Goal: Task Accomplishment & Management: Complete application form

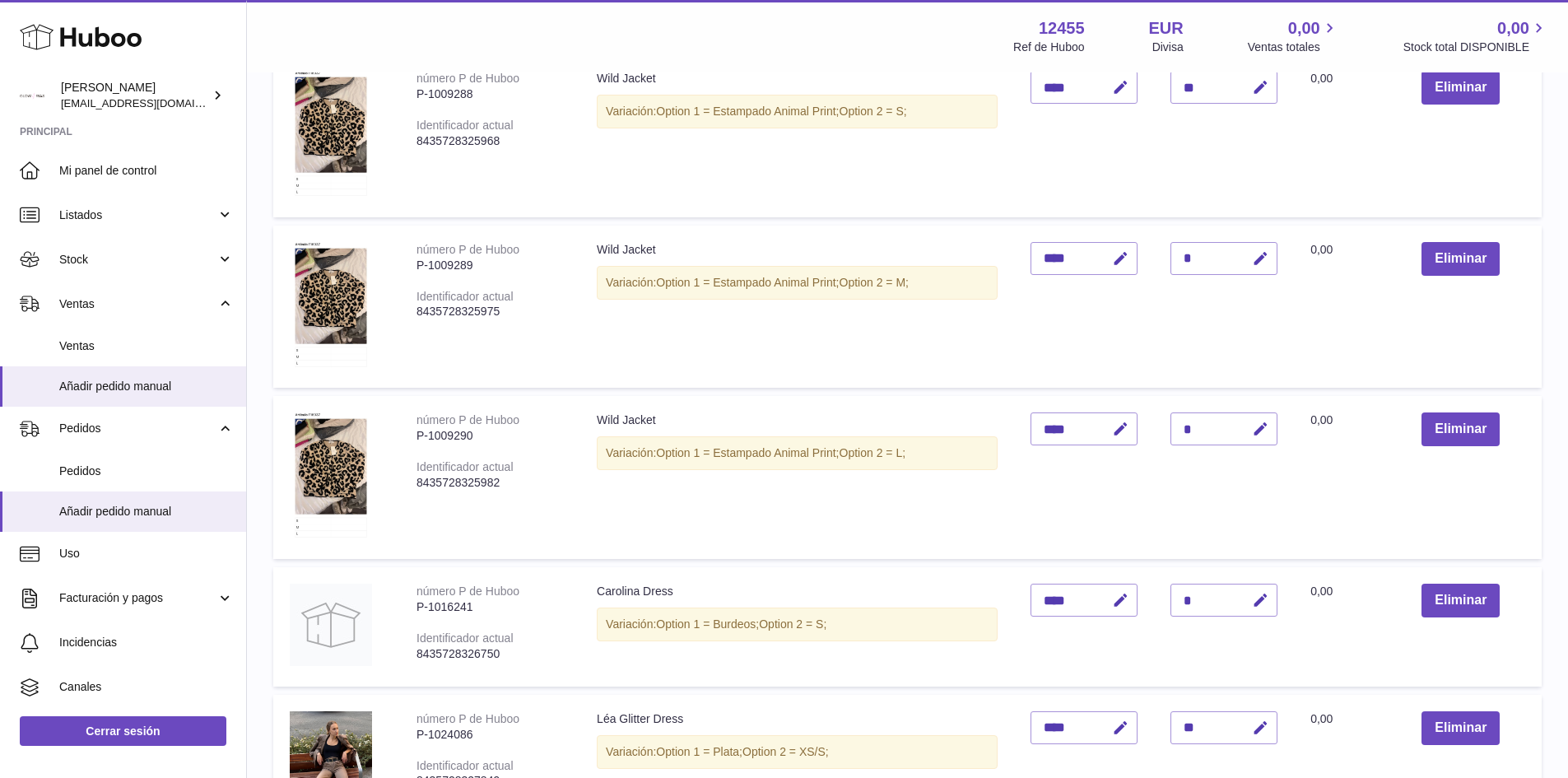
scroll to position [1413, 0]
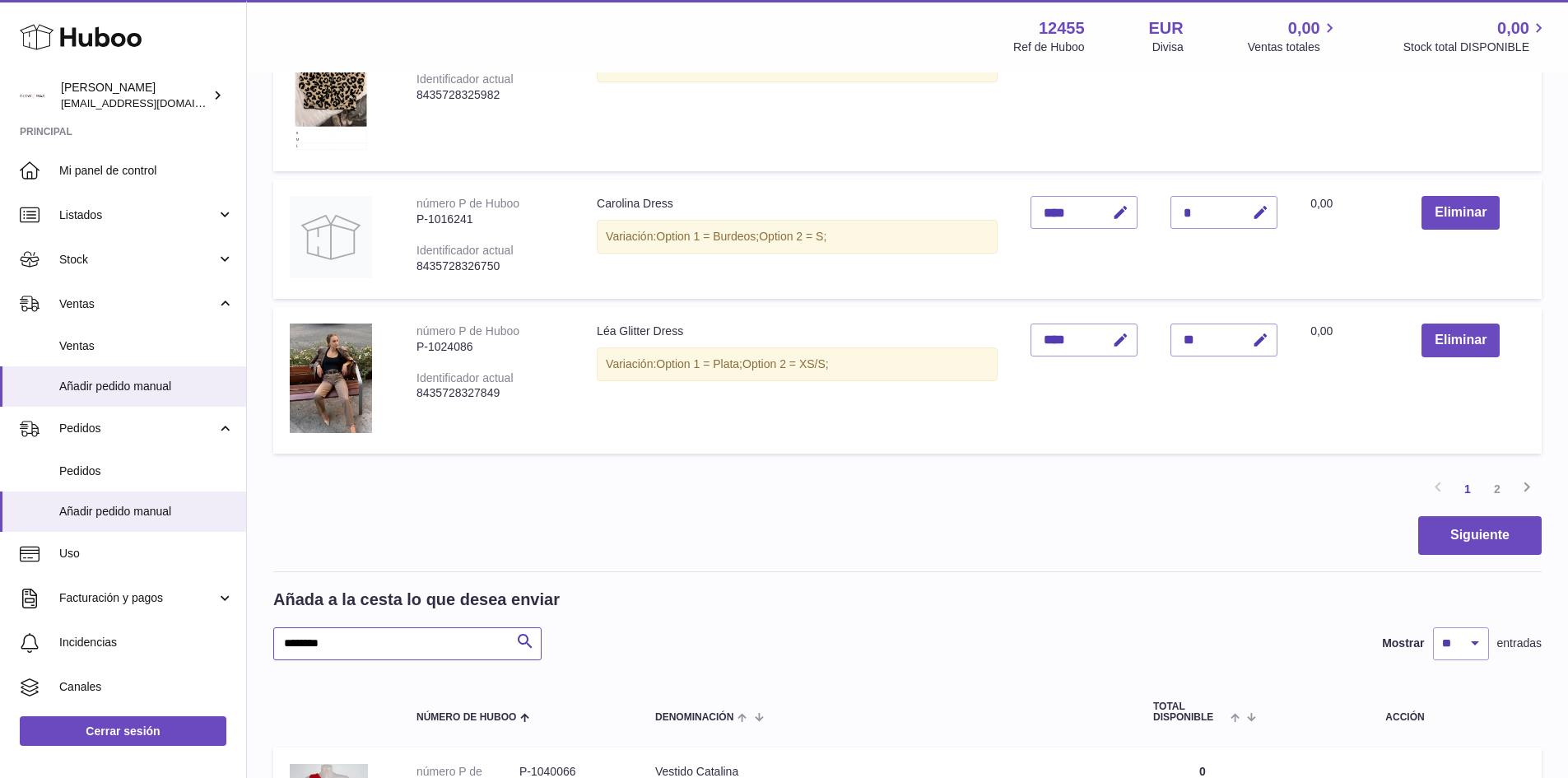
click at [371, 640] on input "********" at bounding box center [407, 643] width 268 height 33
click at [371, 640] on input "********" at bounding box center [407, 643] width 268 height 33
type input "**********"
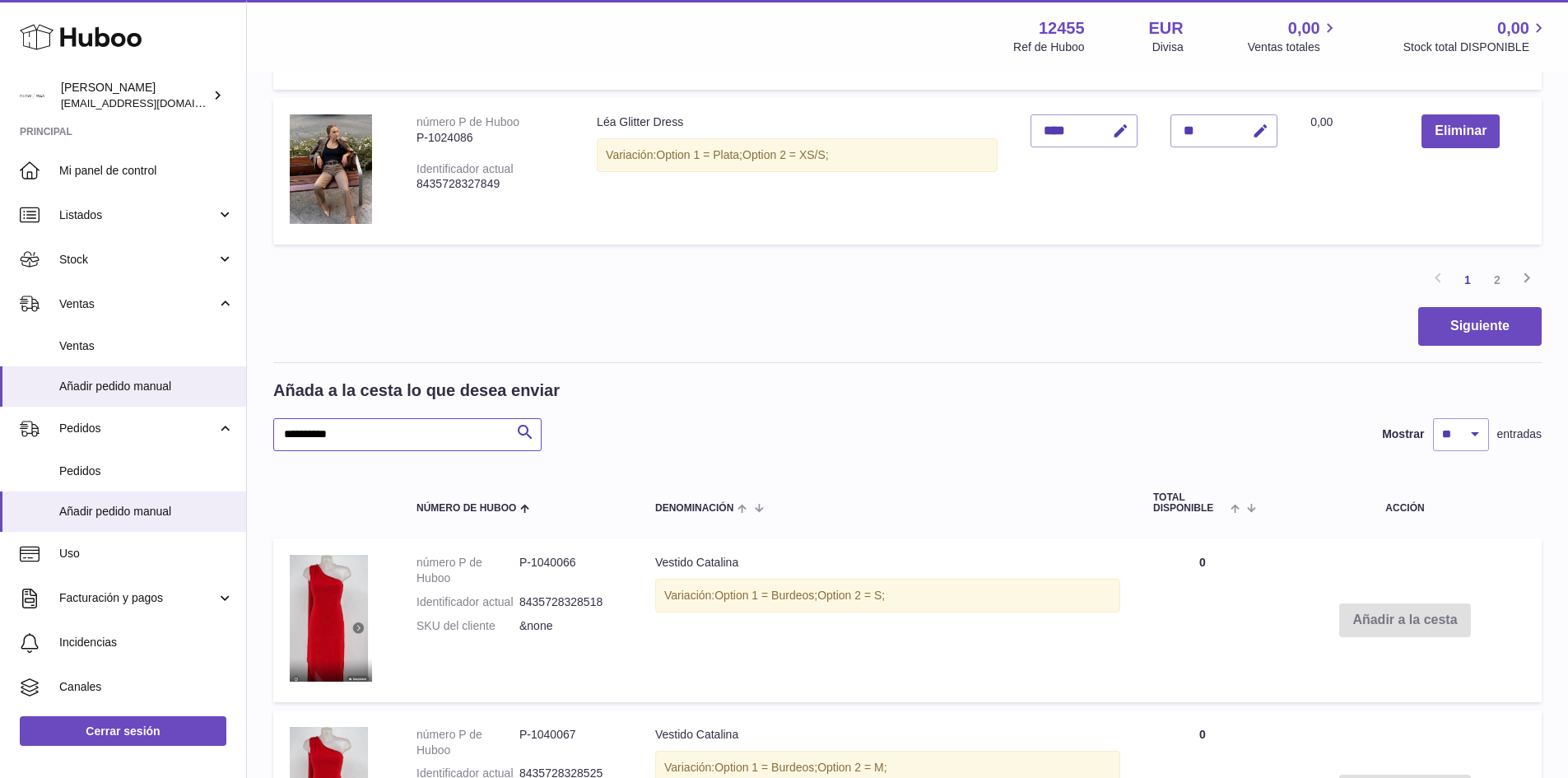
scroll to position [1659, 0]
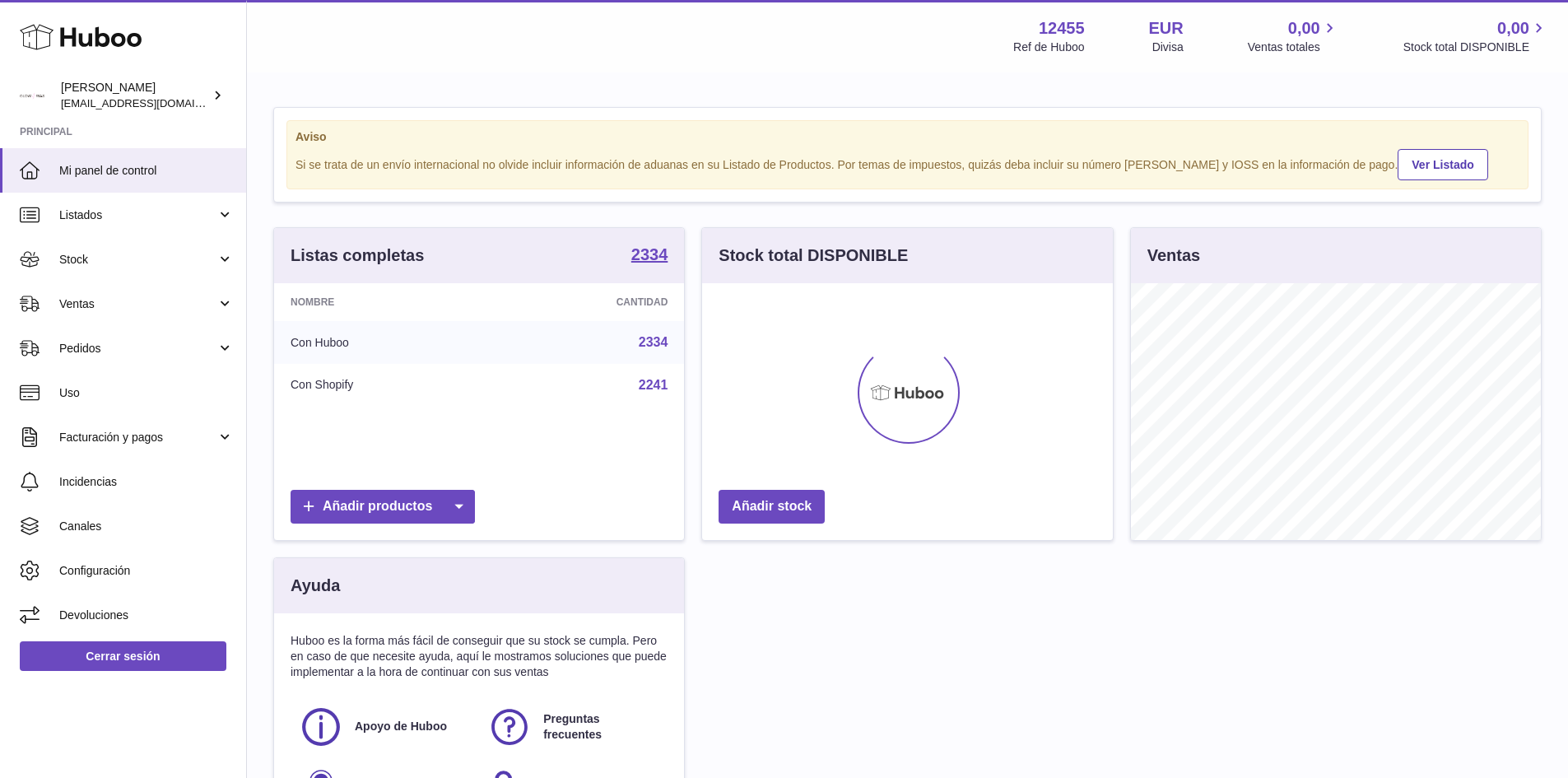
scroll to position [257, 411]
click at [96, 300] on span "Ventas" at bounding box center [138, 304] width 157 height 15
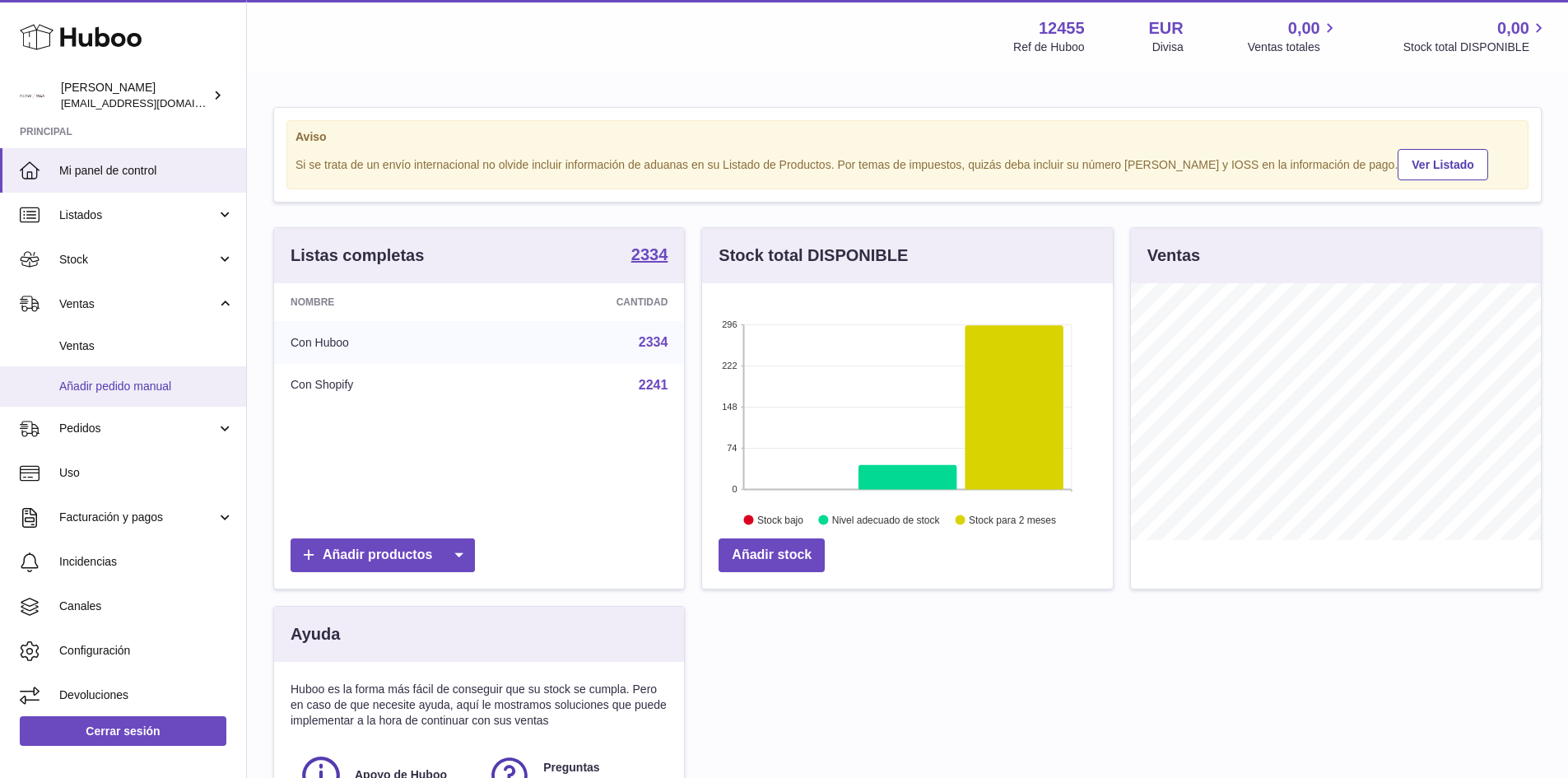
click at [91, 374] on link "Añadir pedido manual" at bounding box center [123, 387] width 246 height 40
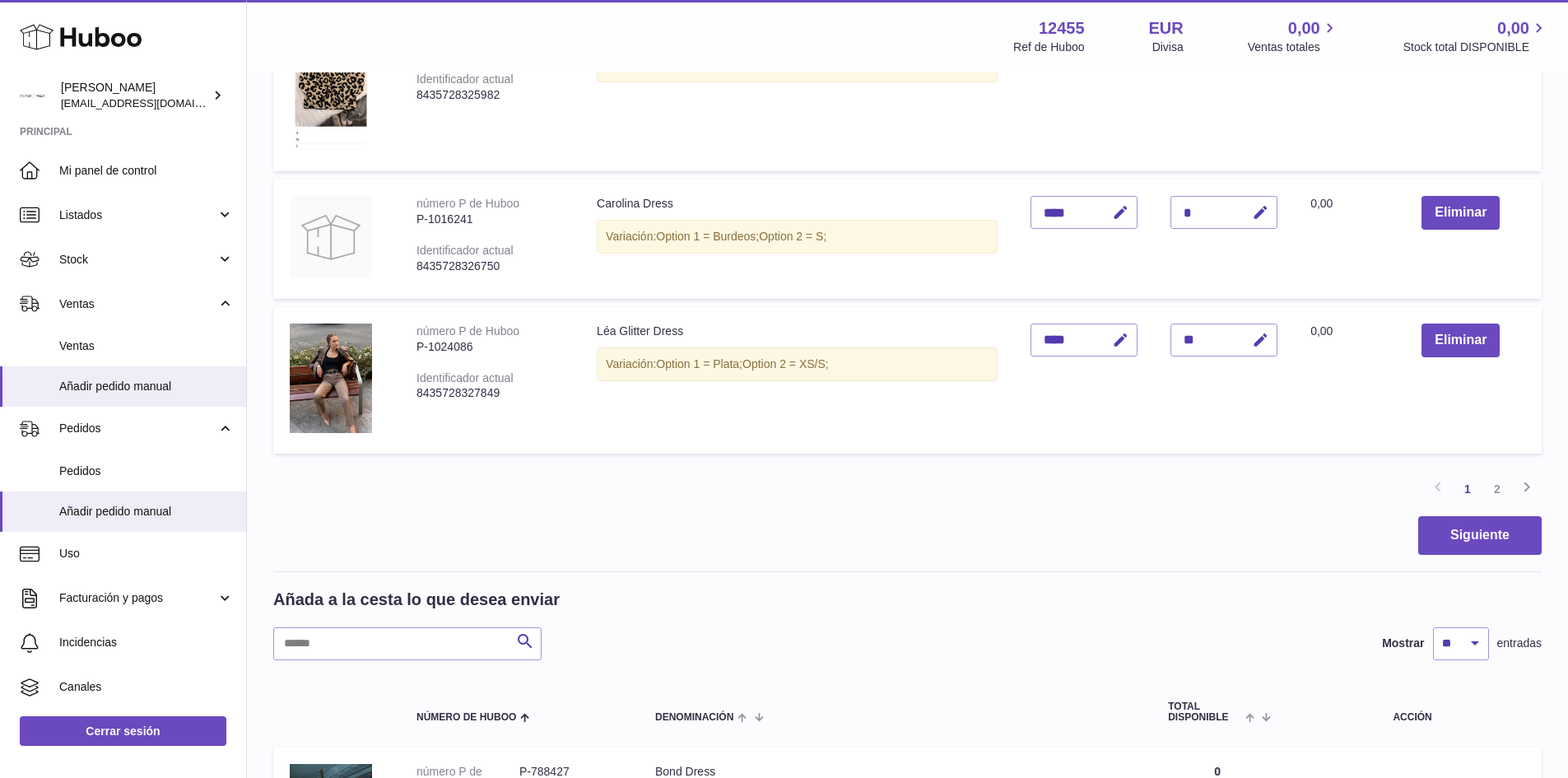
scroll to position [1646, 0]
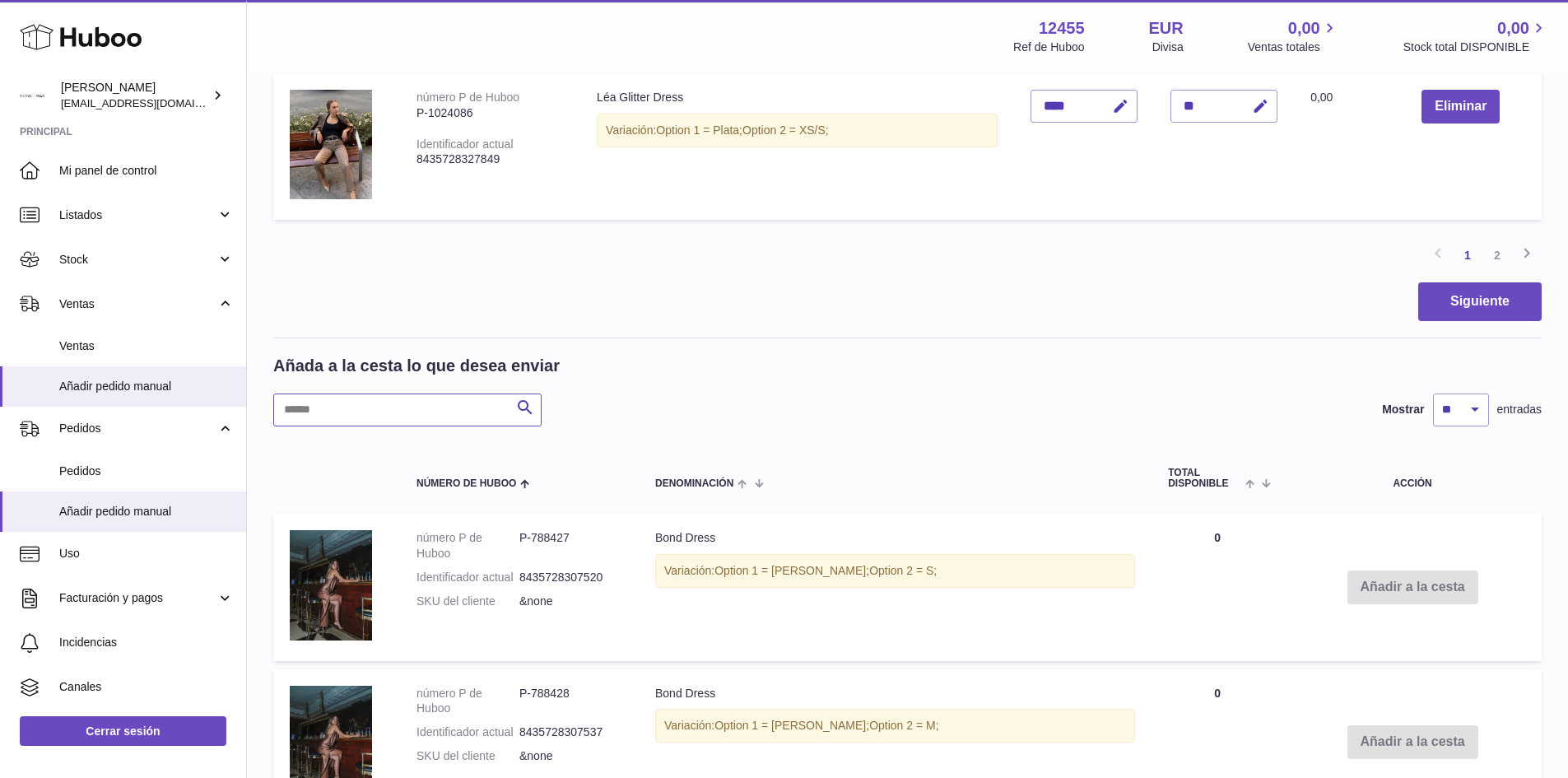
click at [416, 409] on input "text" at bounding box center [407, 410] width 268 height 33
type input "**********"
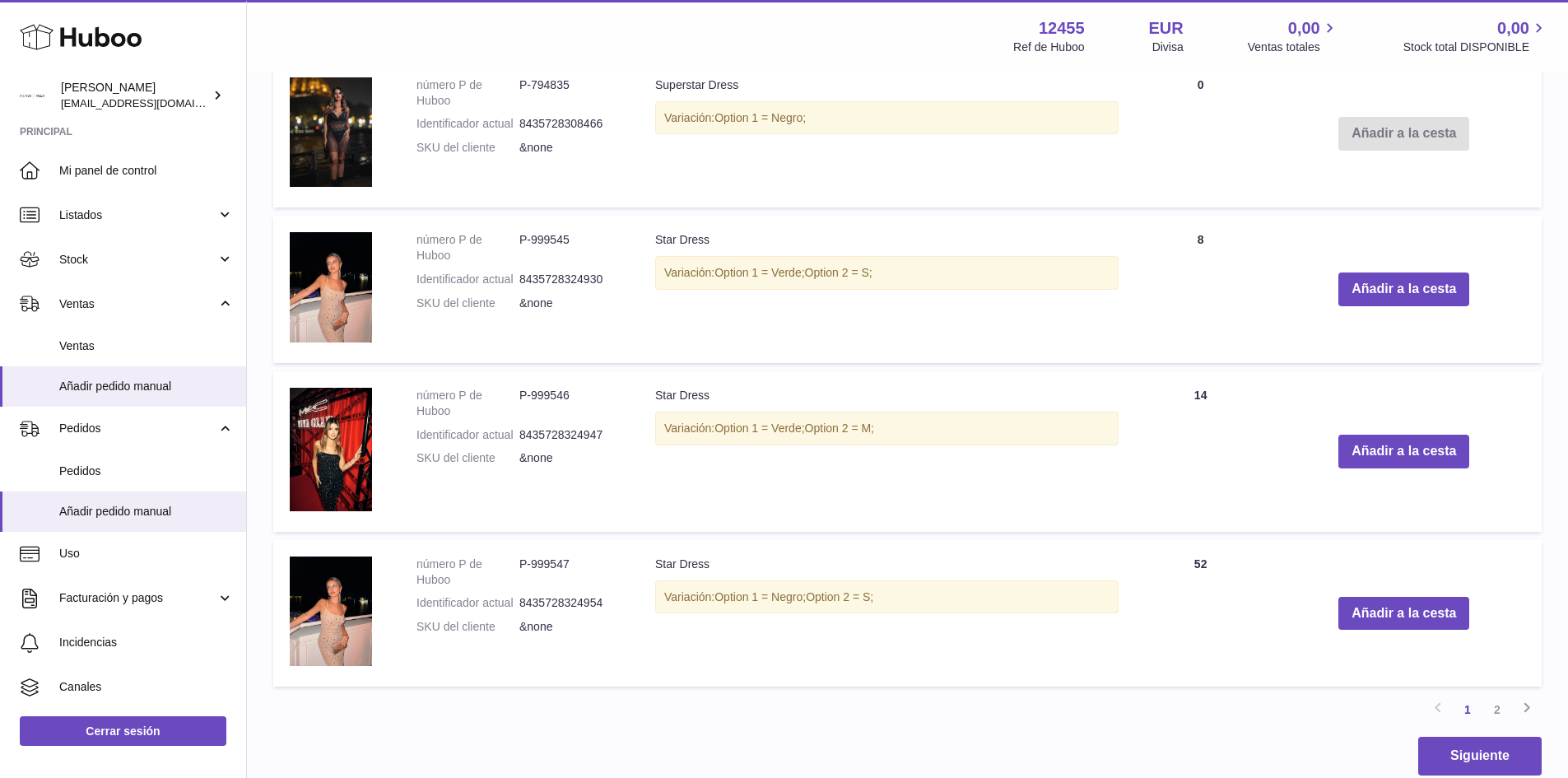
scroll to position [3156, 0]
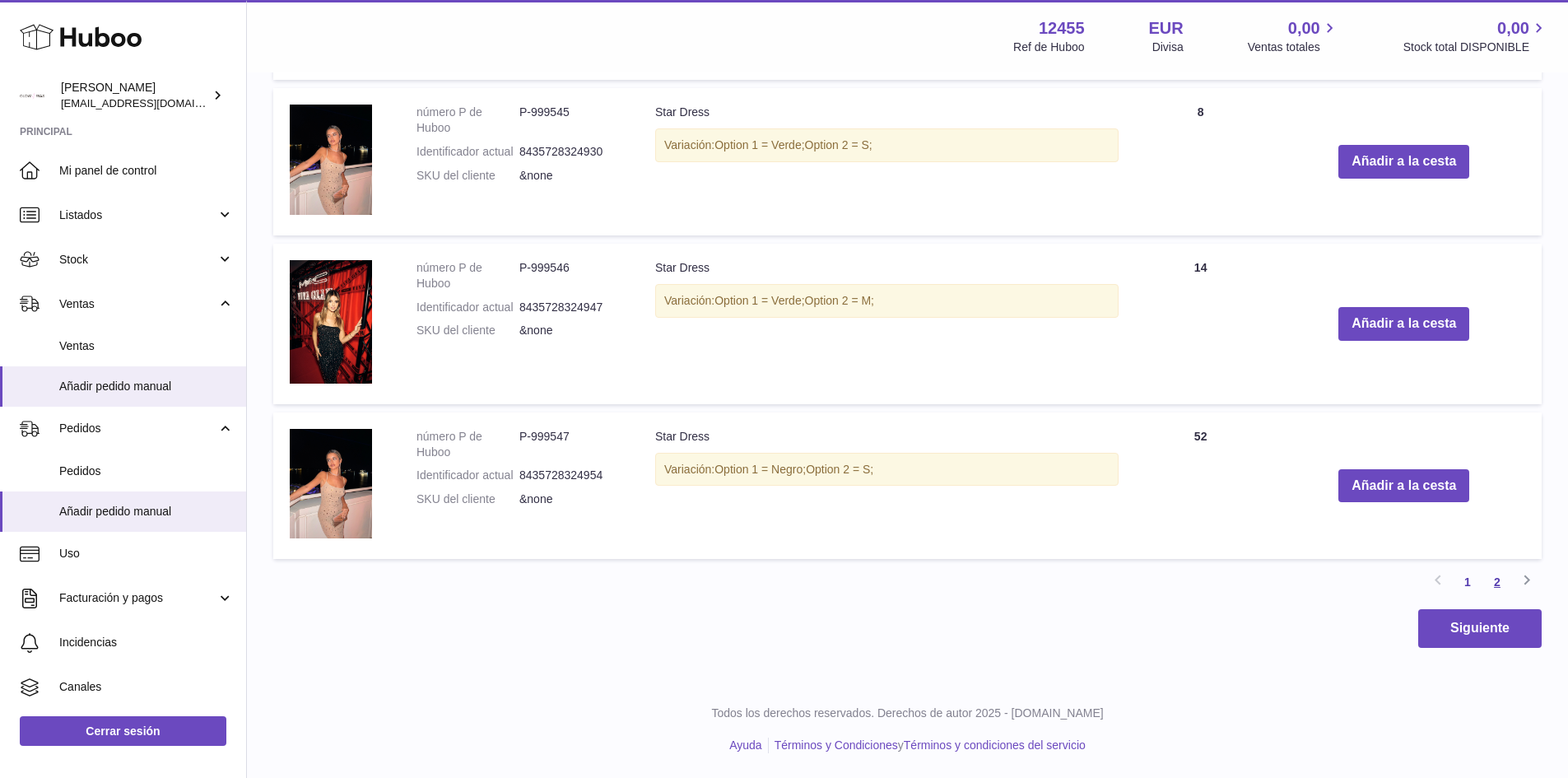
click at [1497, 576] on link "2" at bounding box center [1497, 582] width 30 height 30
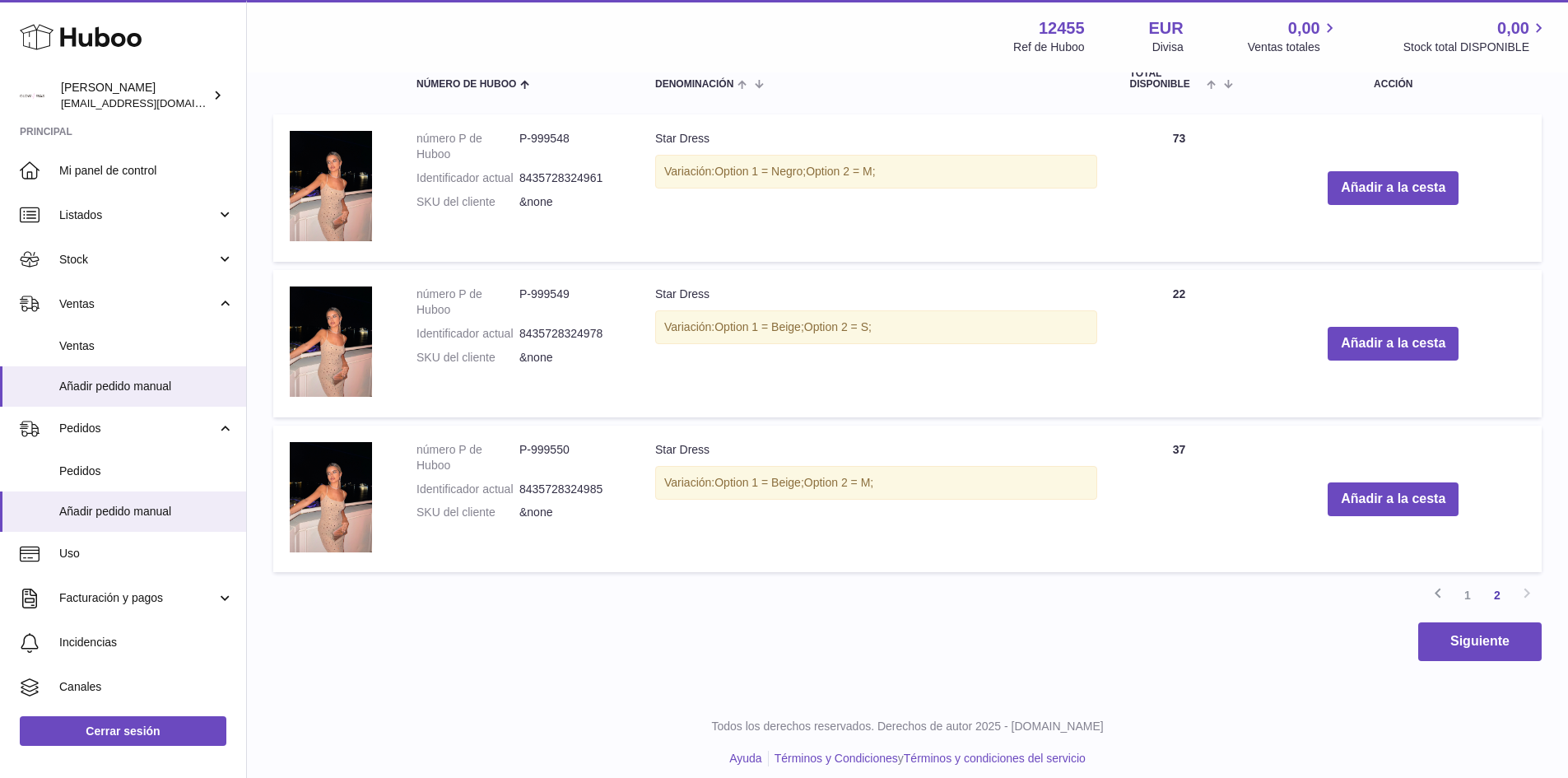
scroll to position [2049, 0]
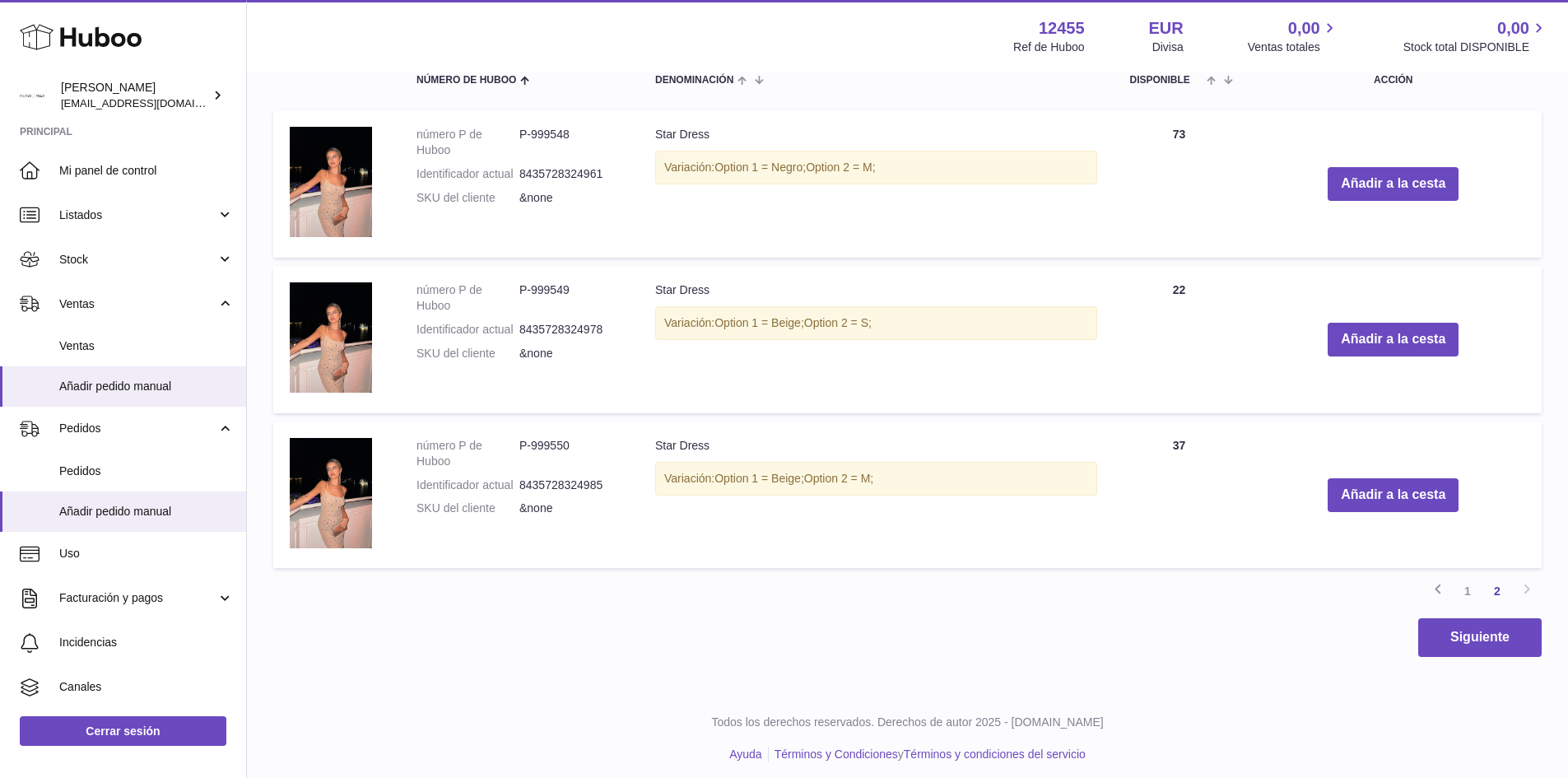
drag, startPoint x: 875, startPoint y: 477, endPoint x: 737, endPoint y: 477, distance: 138.0
click at [737, 477] on div "Variación: Option 1 = Beige; Option 2 = M;" at bounding box center [876, 478] width 443 height 34
click at [1404, 501] on button "Añadir a la cesta" at bounding box center [1394, 494] width 131 height 34
click at [1404, 505] on button "Añadir a la cesta" at bounding box center [1394, 494] width 131 height 34
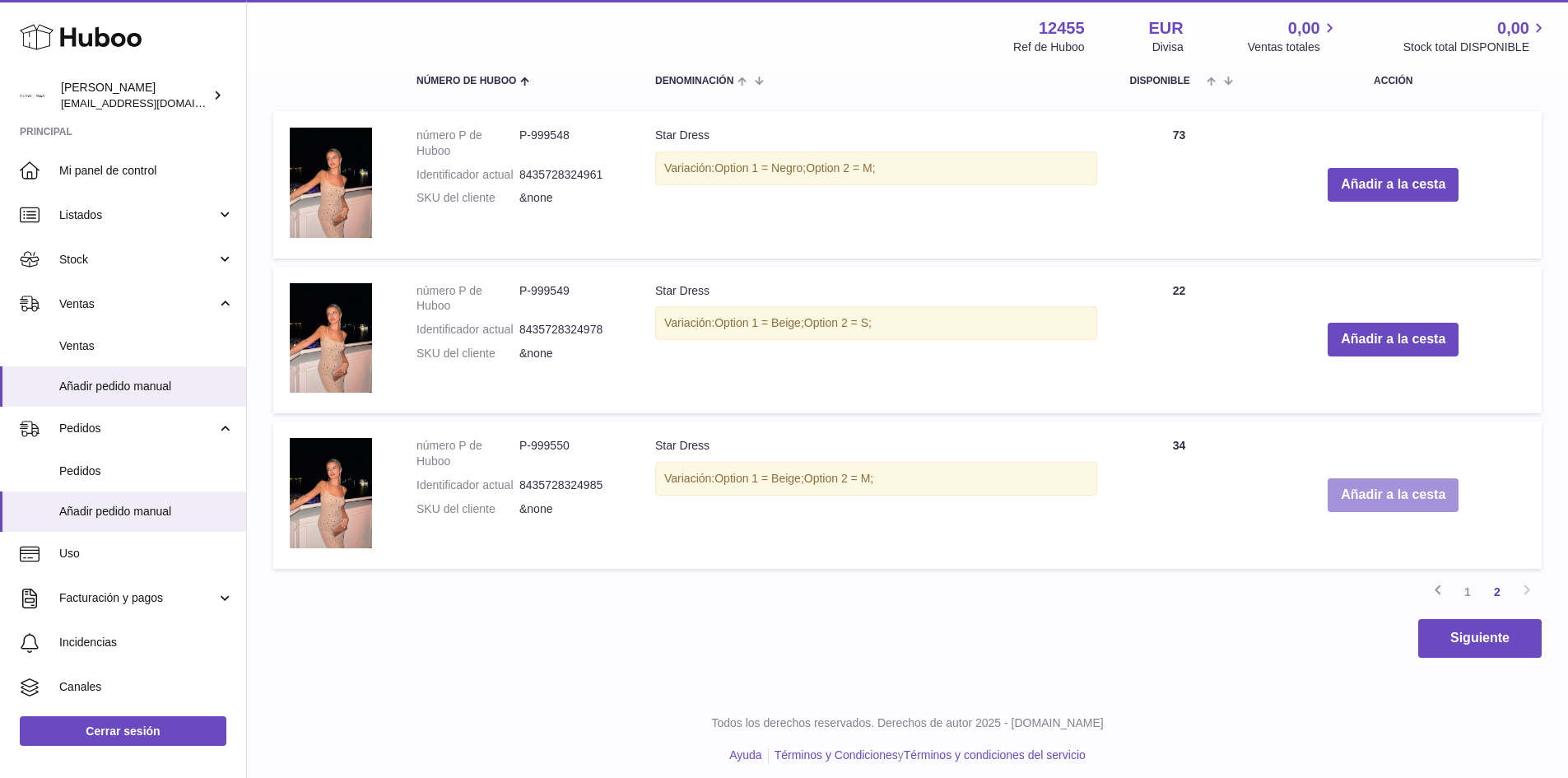
click at [1404, 505] on button "Añadir a la cesta" at bounding box center [1394, 494] width 131 height 34
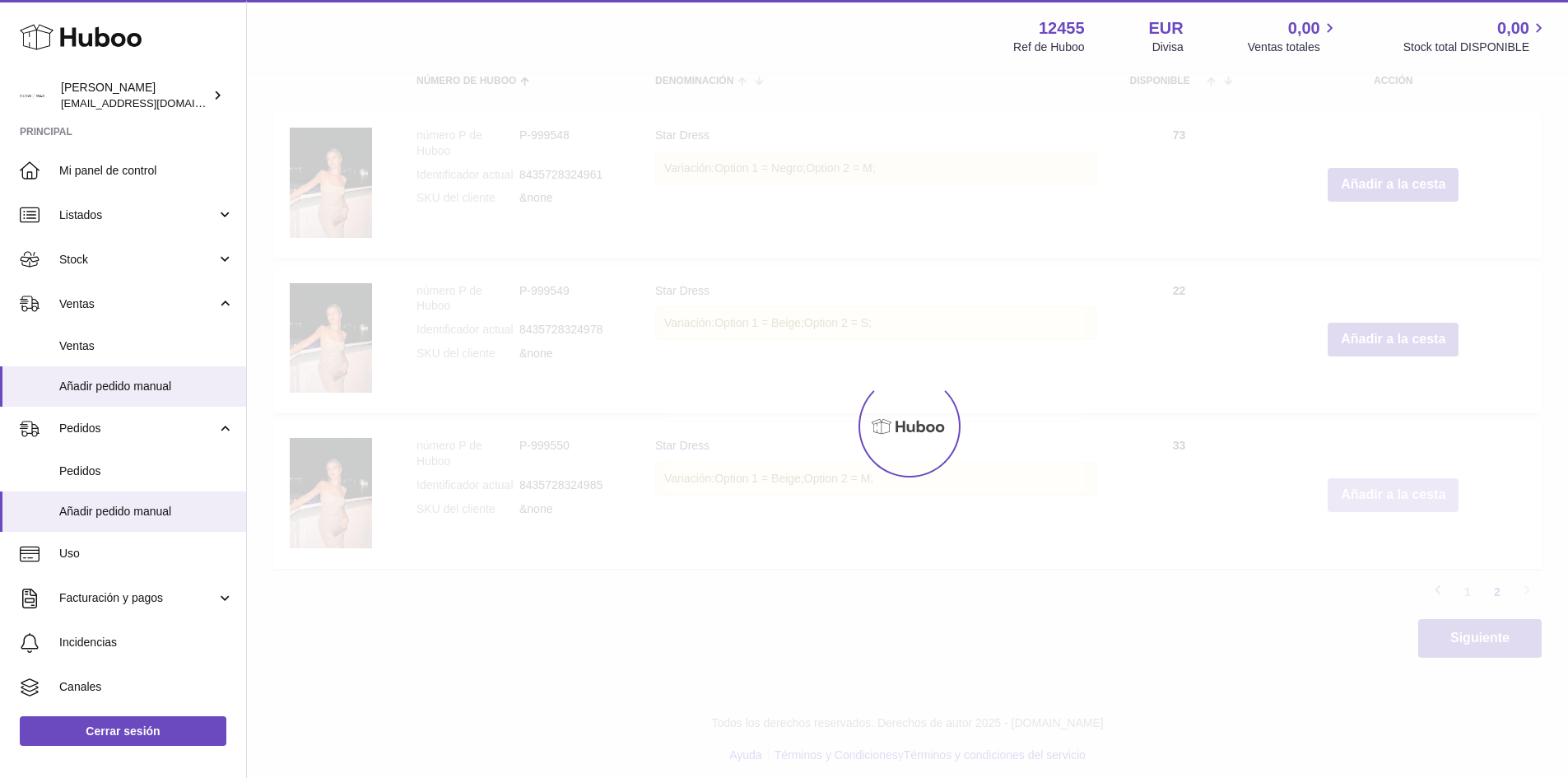
type input "*"
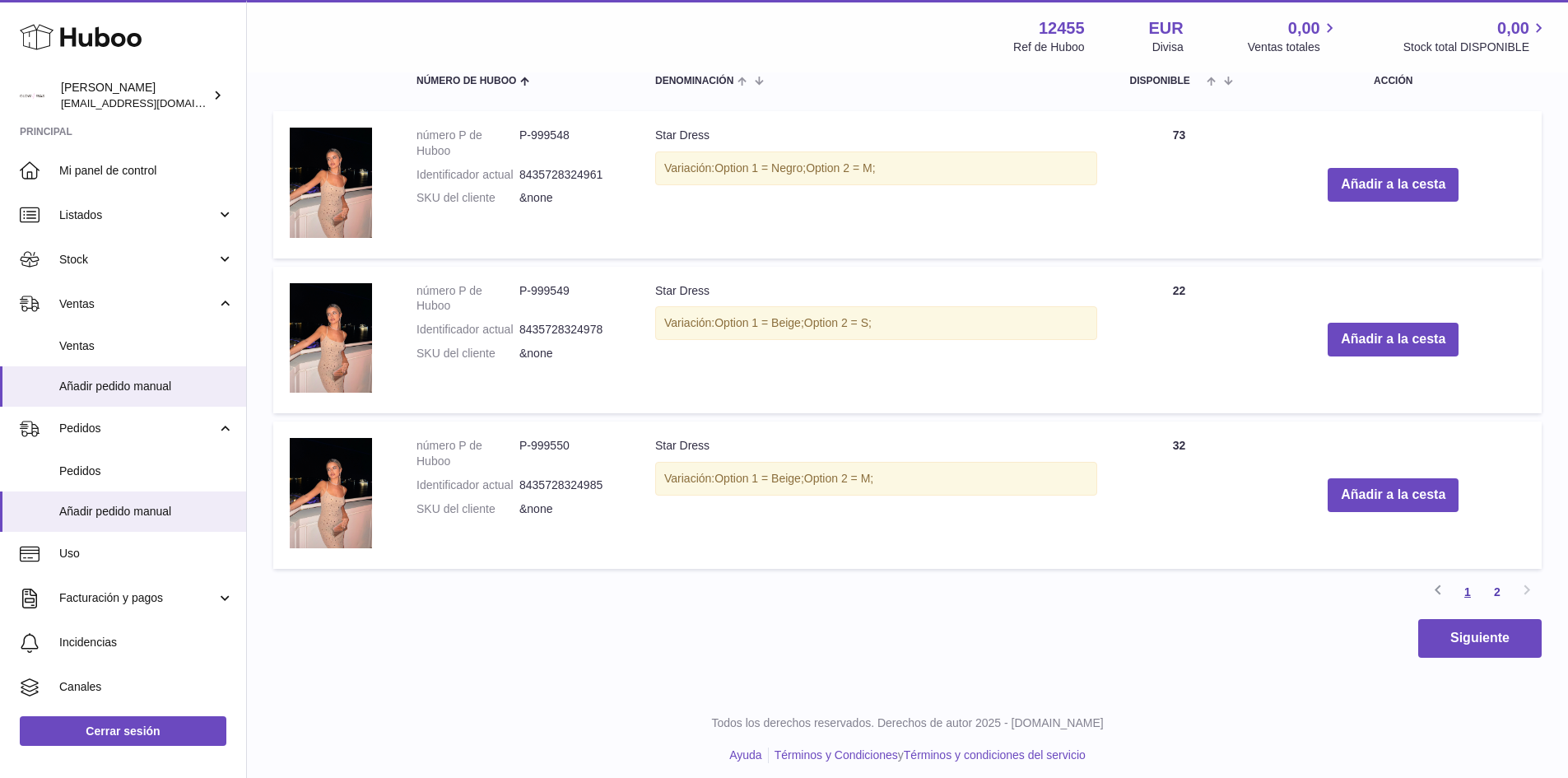
click at [1469, 600] on link "1" at bounding box center [1468, 591] width 30 height 30
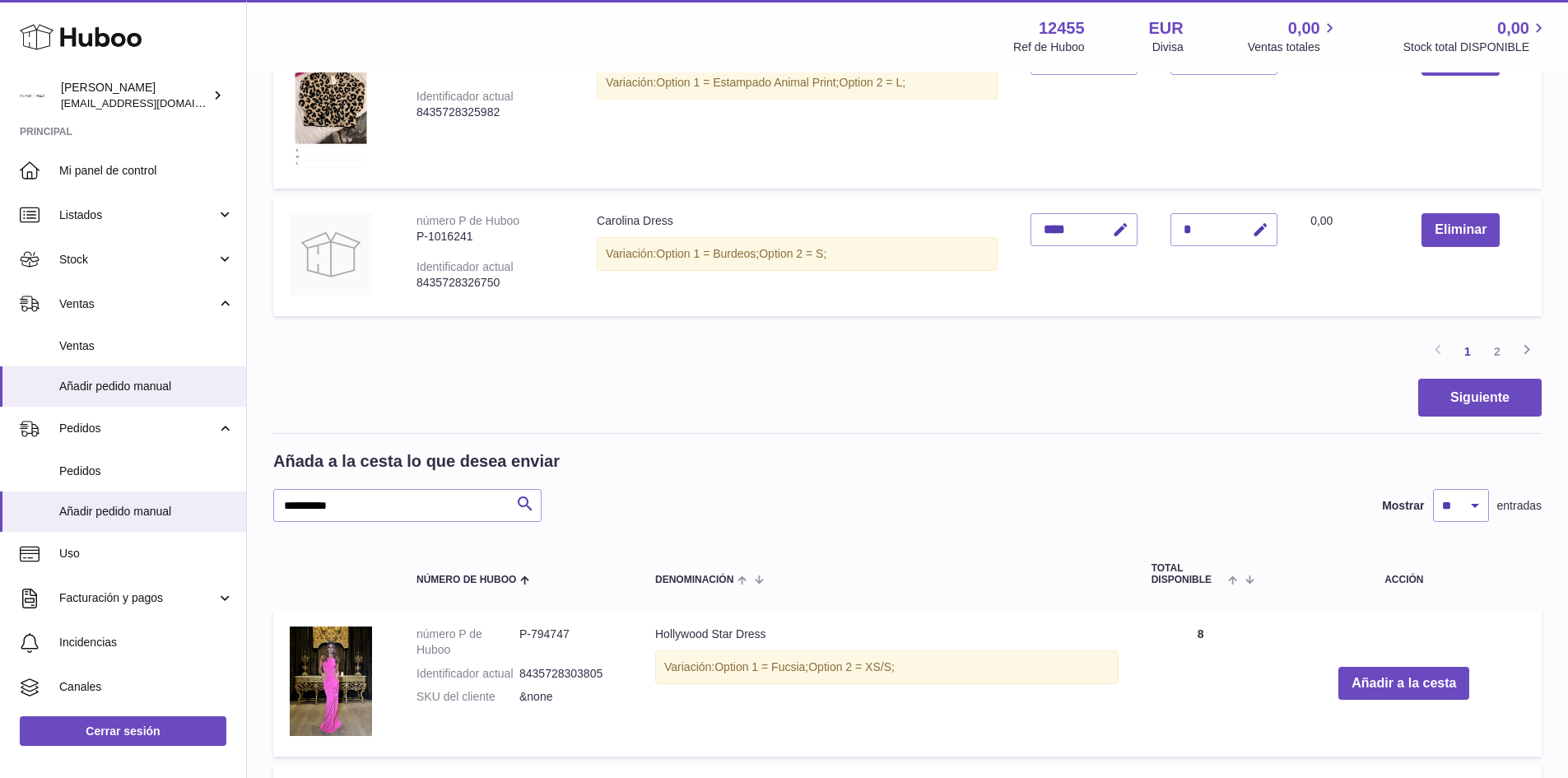
scroll to position [1556, 0]
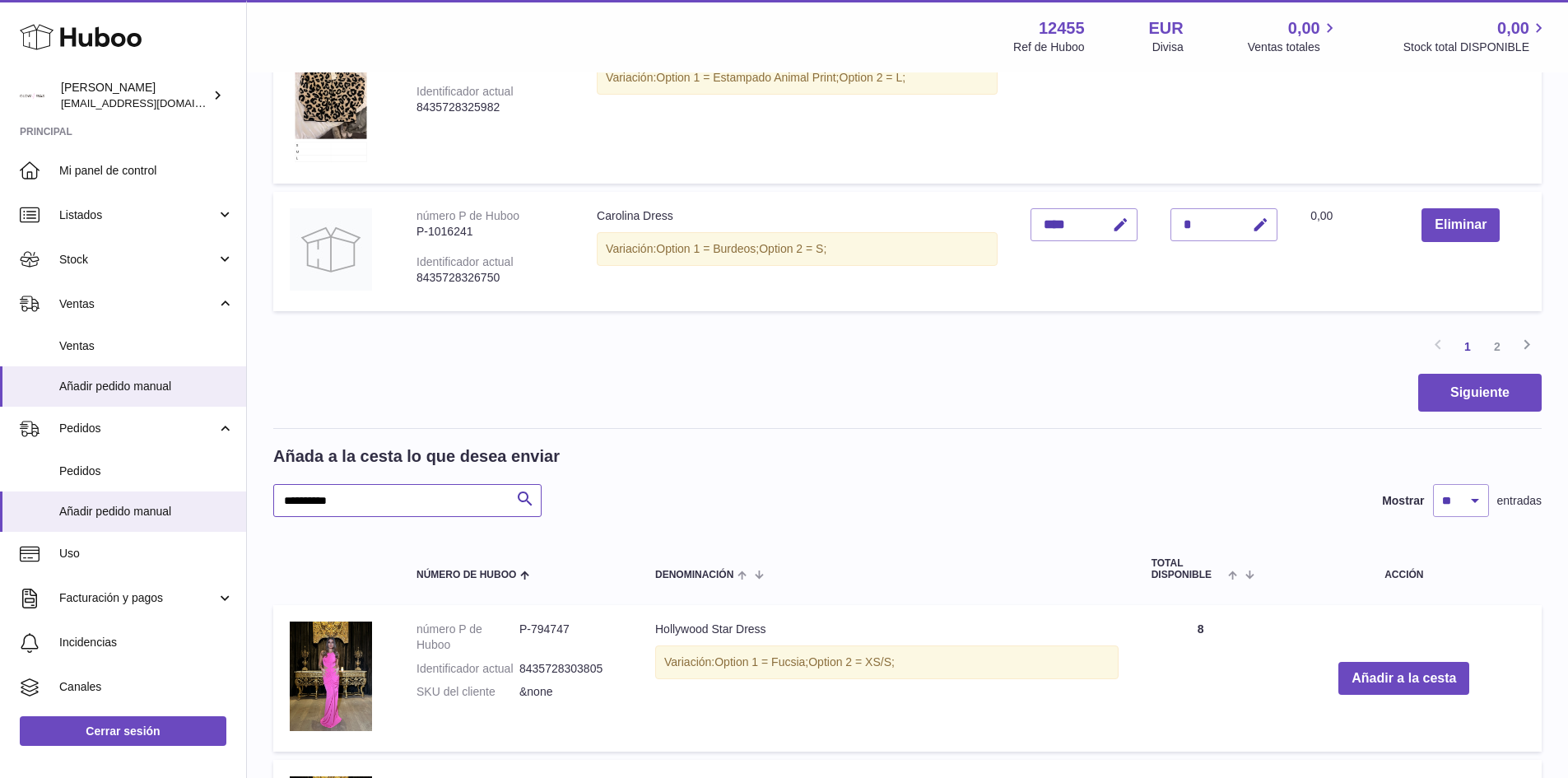
click at [403, 513] on input "**********" at bounding box center [407, 500] width 268 height 33
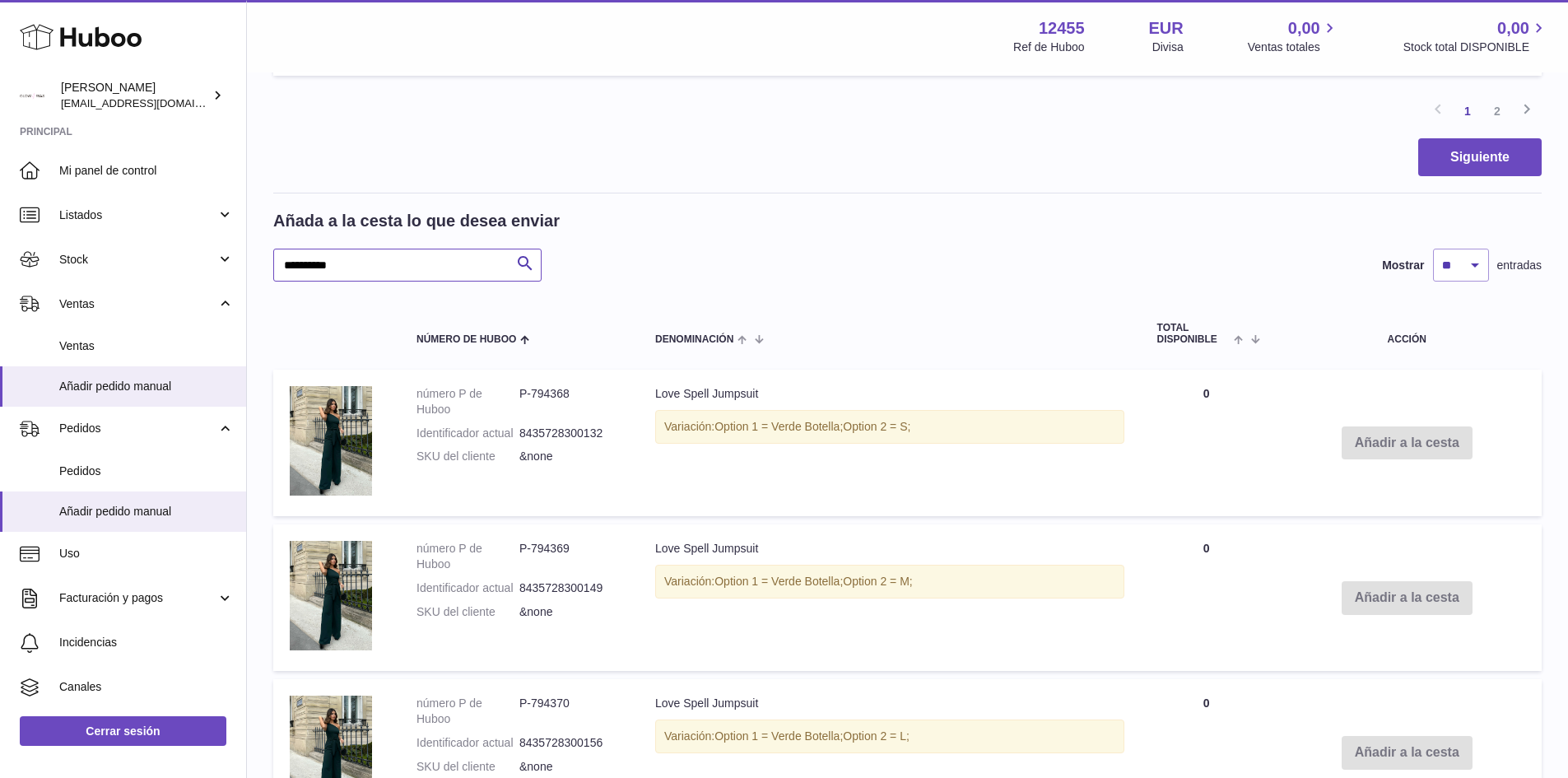
scroll to position [1556, 0]
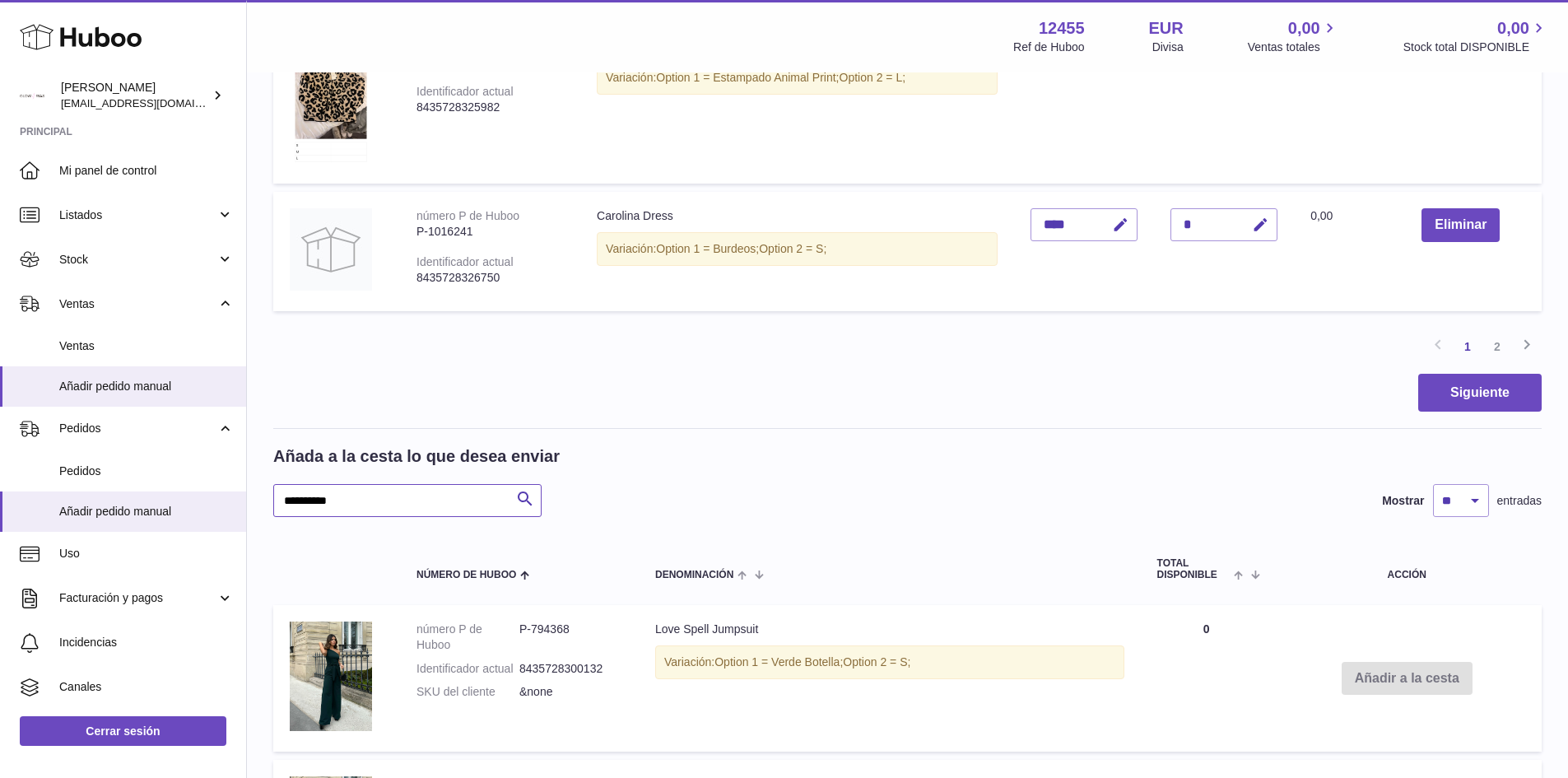
click at [336, 505] on input "**********" at bounding box center [407, 500] width 268 height 33
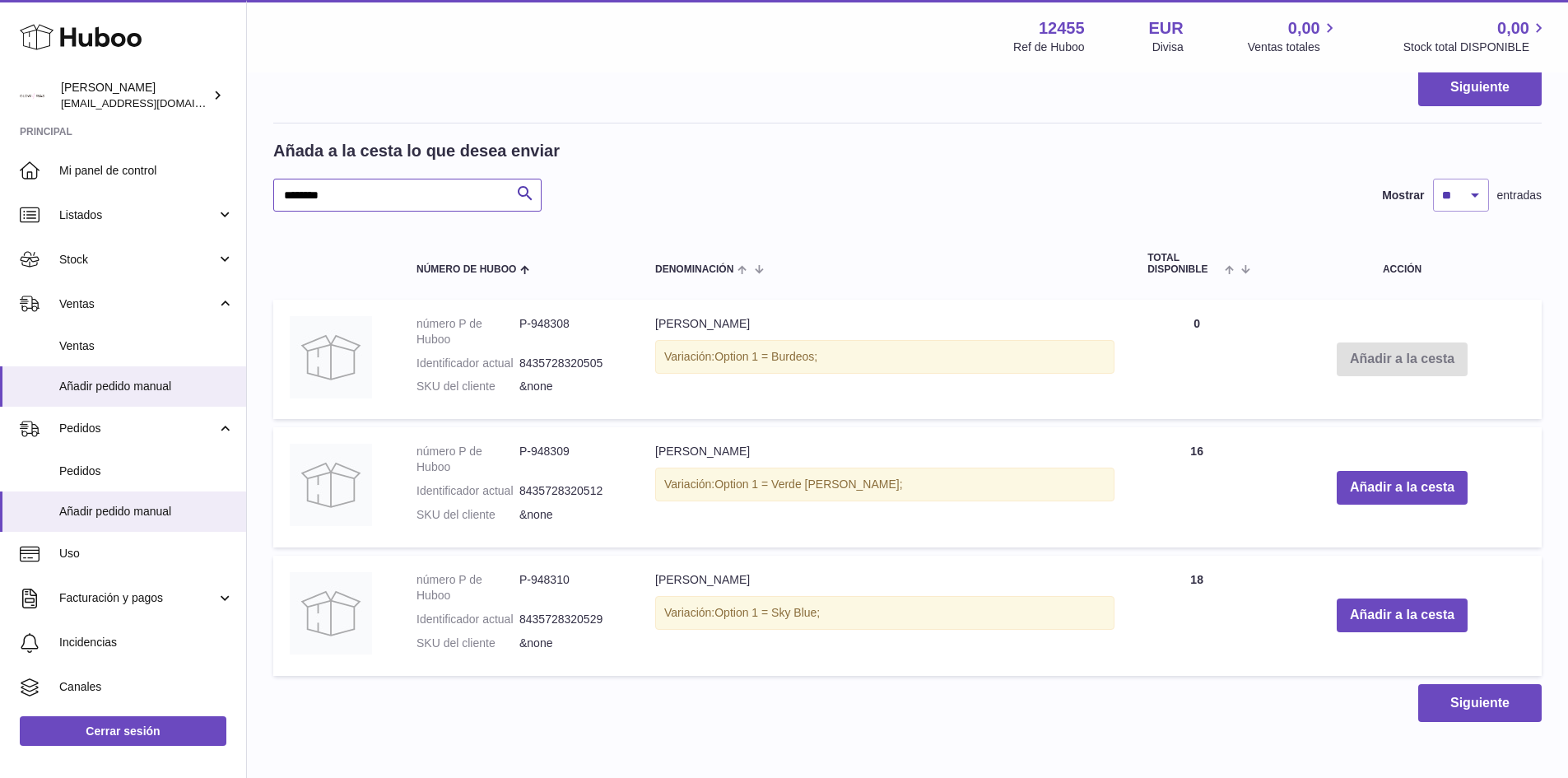
scroll to position [1935, 0]
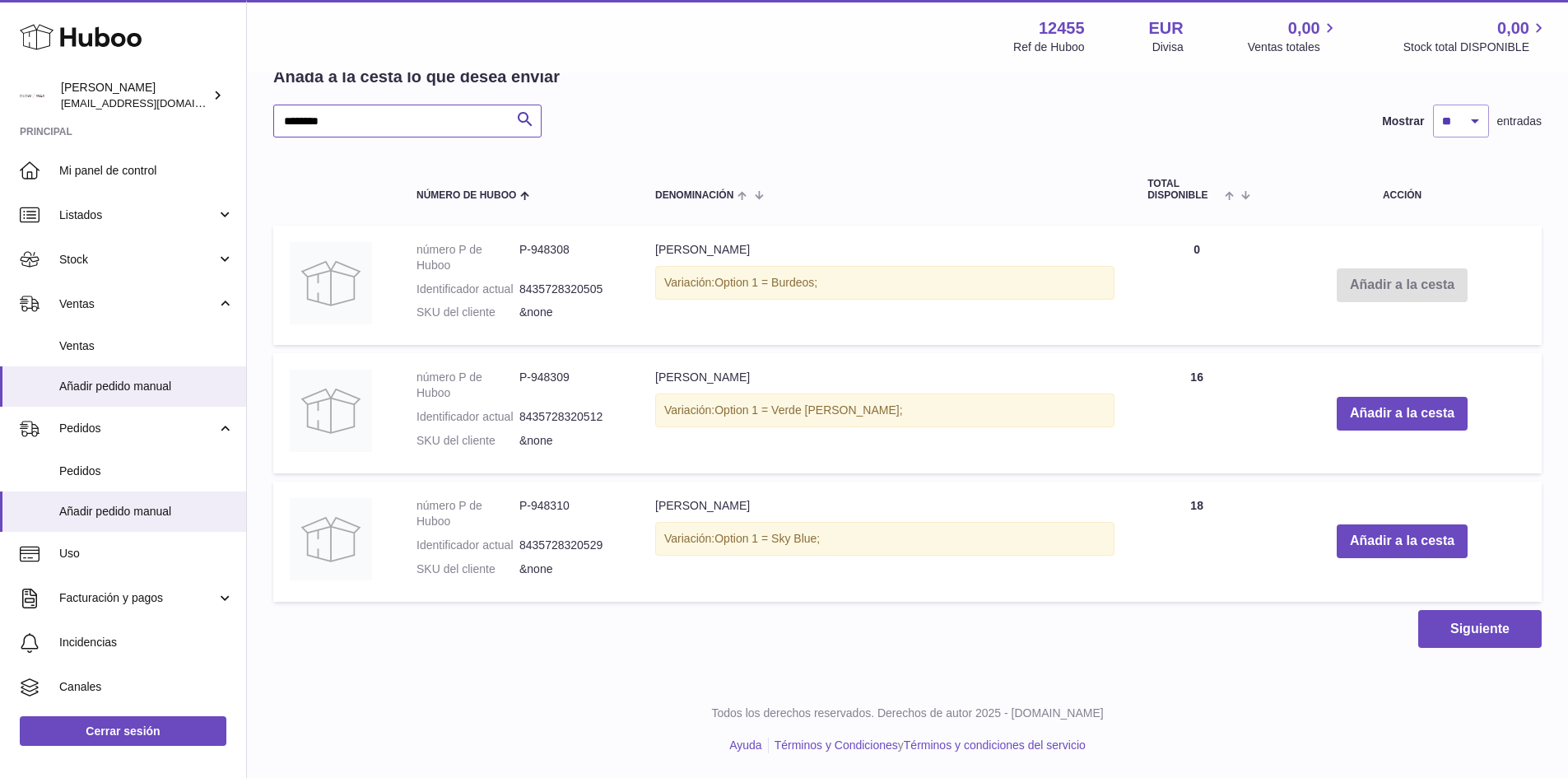
click at [363, 135] on input "********" at bounding box center [407, 121] width 268 height 33
type input "*"
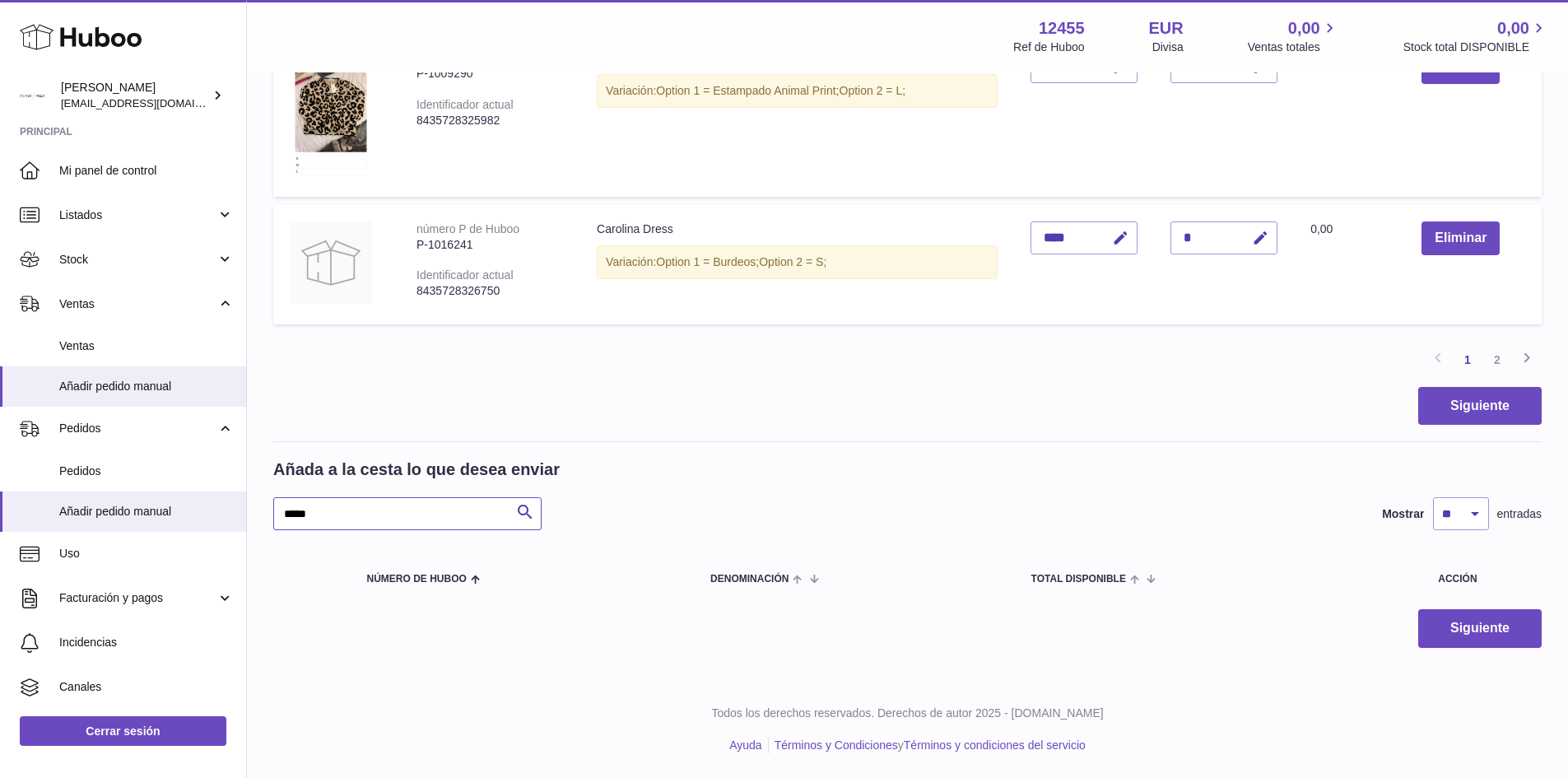
scroll to position [1543, 0]
click at [340, 531] on div "Añada a la cesta lo que desea enviar **** Buscar Mostrar ** ** ** *** entradas …" at bounding box center [907, 534] width 1269 height 151
click at [340, 518] on input "****" at bounding box center [407, 514] width 268 height 33
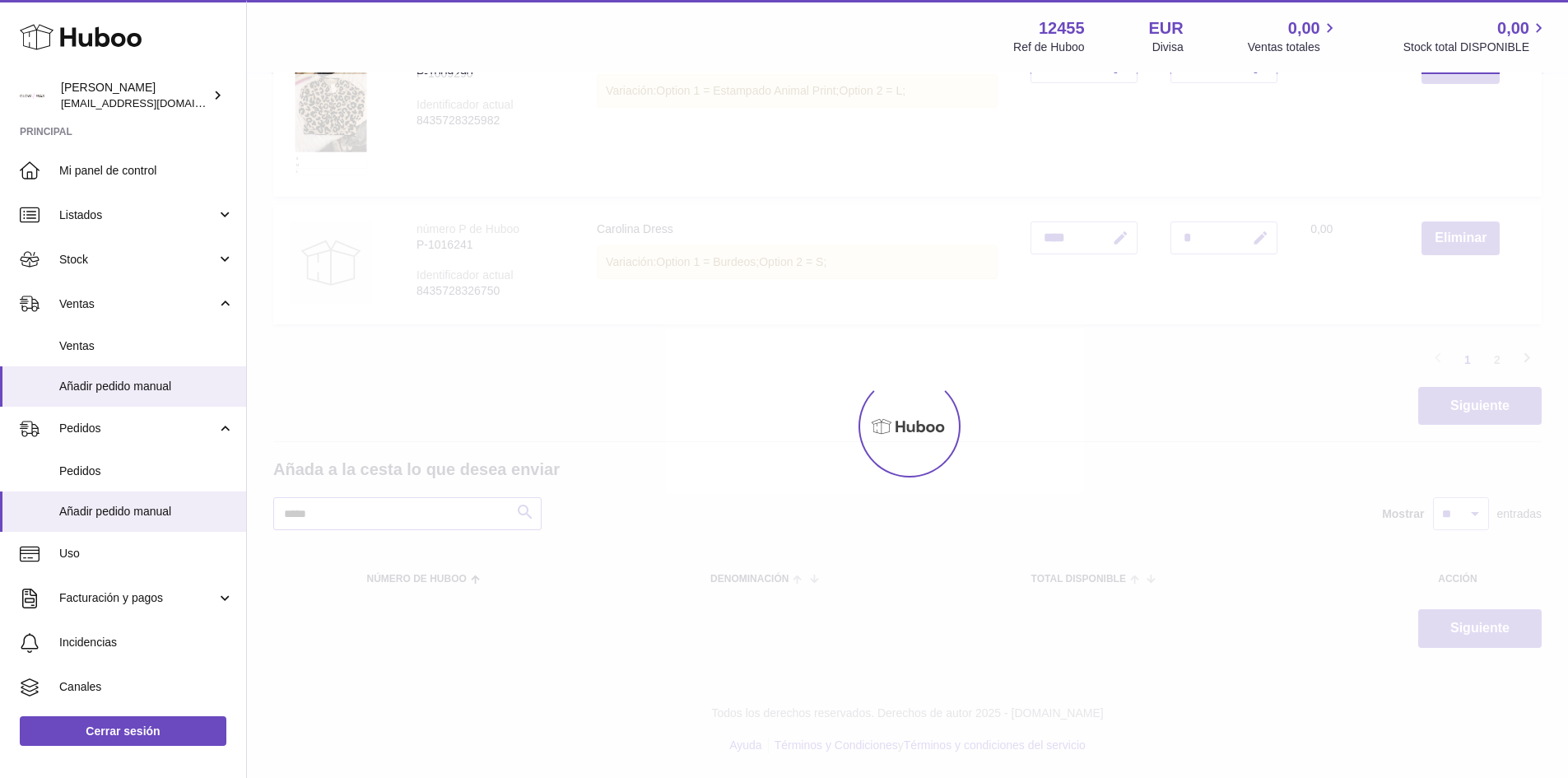
type input "*****"
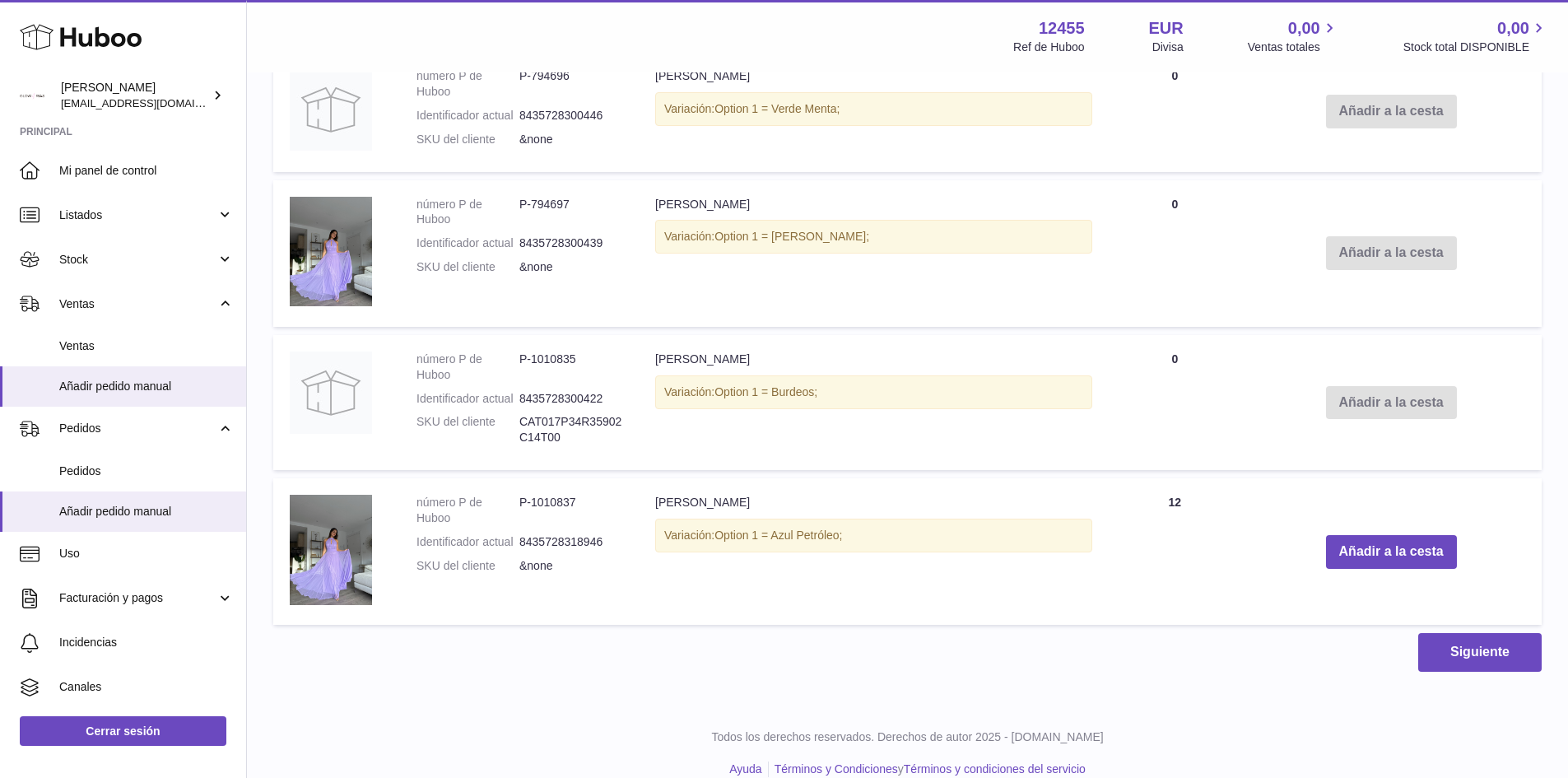
scroll to position [2366, 0]
drag, startPoint x: 1129, startPoint y: 497, endPoint x: 1206, endPoint y: 498, distance: 77.0
click at [1206, 498] on td "Cantidad 12" at bounding box center [1175, 550] width 132 height 146
click at [1364, 554] on button "Añadir a la cesta" at bounding box center [1392, 550] width 131 height 34
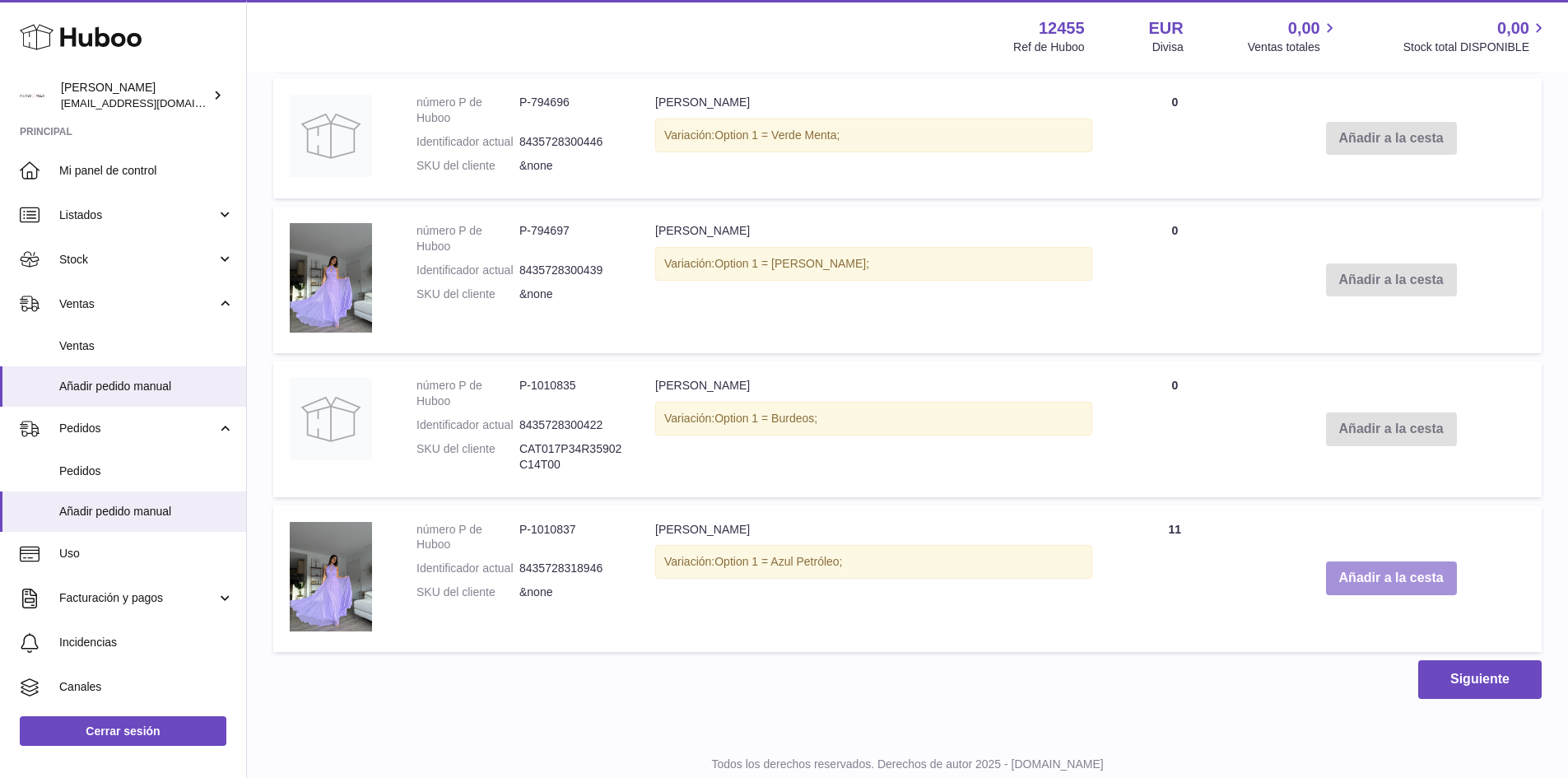
scroll to position [2394, 0]
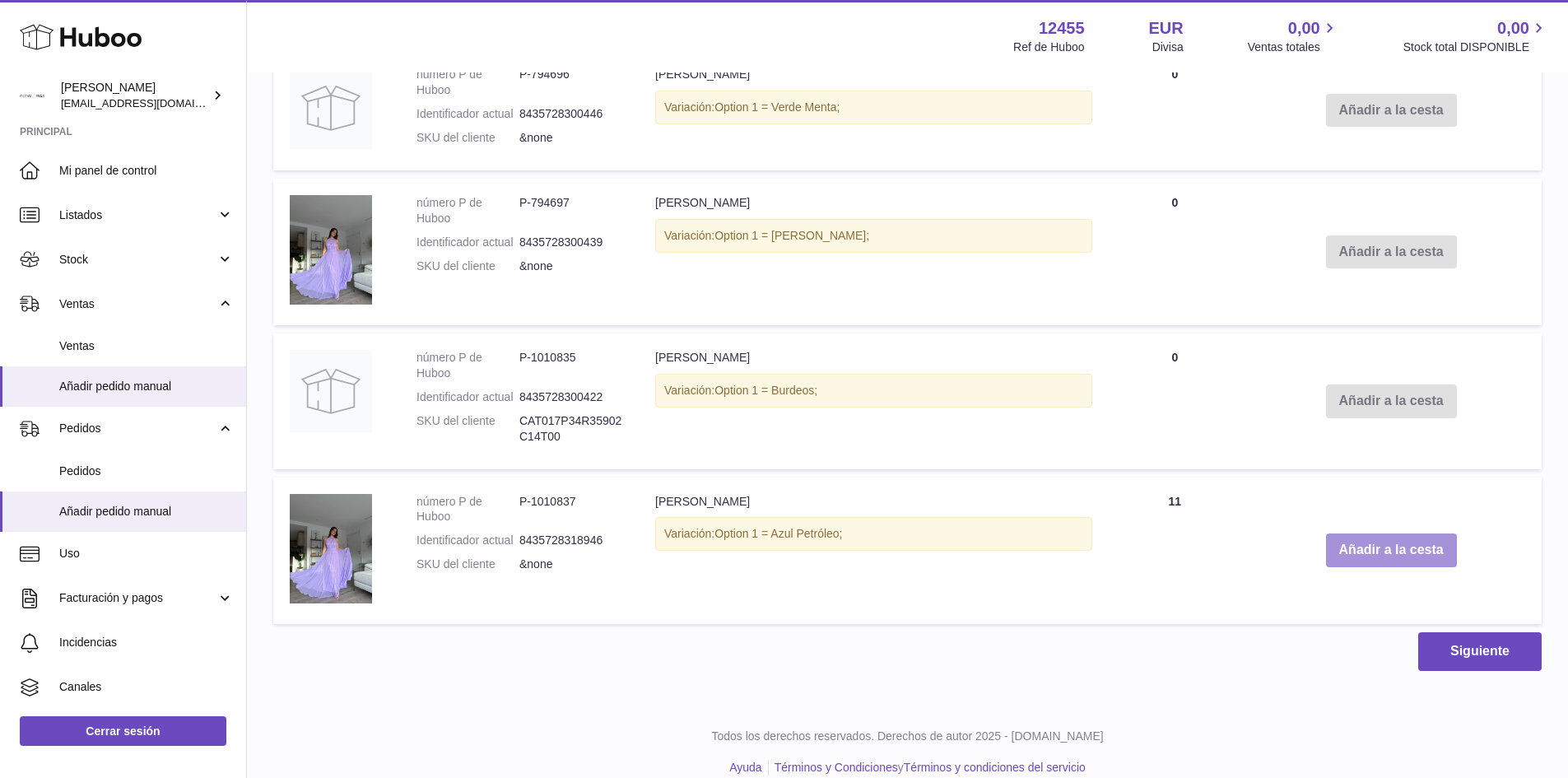
click at [1364, 554] on button "Añadir a la cesta" at bounding box center [1392, 550] width 131 height 34
click at [1365, 556] on button "Añadir a la cesta" at bounding box center [1392, 550] width 131 height 34
click at [1363, 557] on button "Añadir a la cesta" at bounding box center [1392, 550] width 131 height 34
click at [1362, 557] on button "Añadir a la cesta" at bounding box center [1392, 550] width 131 height 34
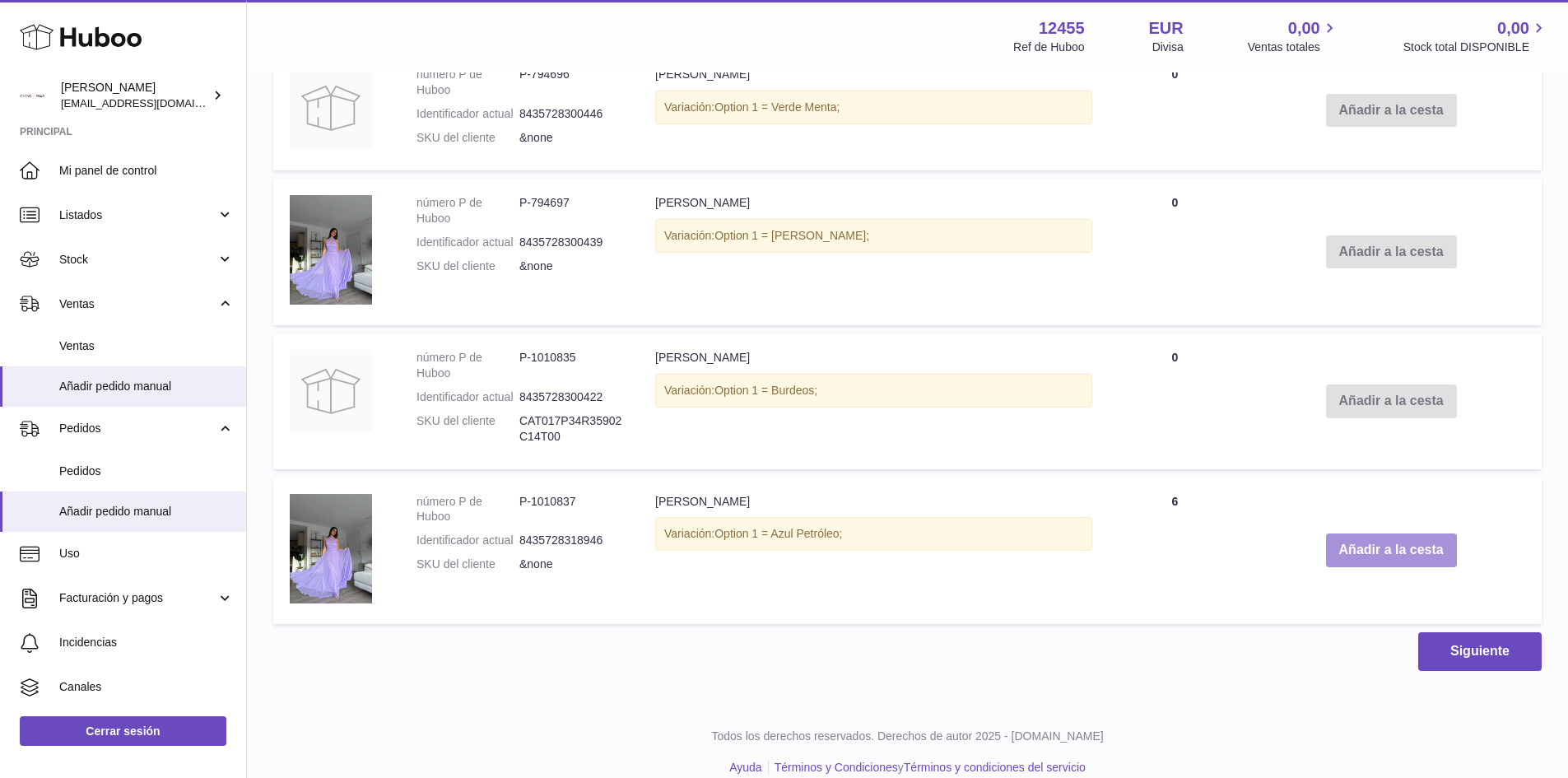
click at [1358, 556] on button "Añadir a la cesta" at bounding box center [1392, 550] width 131 height 34
click at [1356, 553] on button "Añadir a la cesta" at bounding box center [1392, 550] width 131 height 34
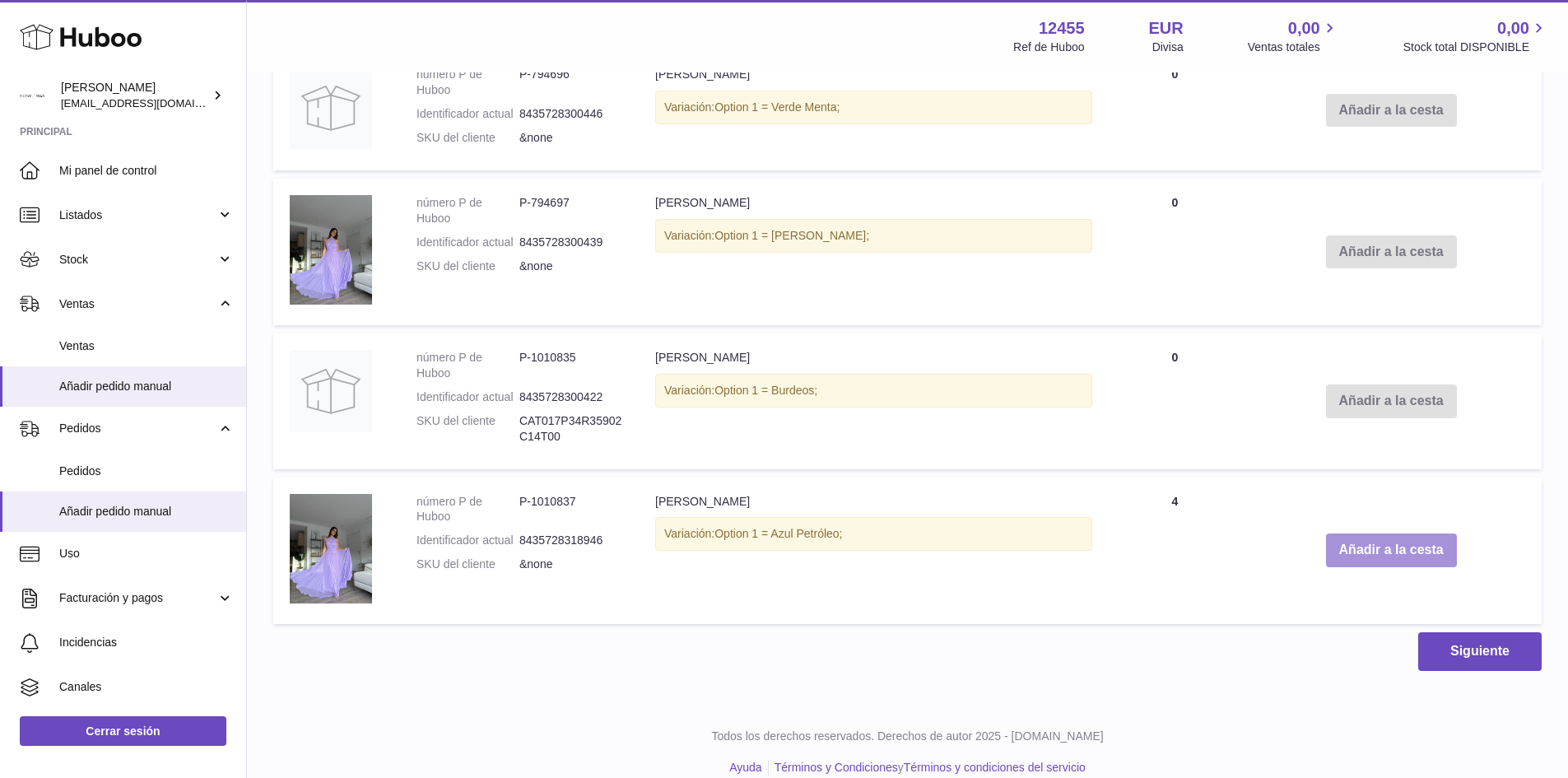
click at [1351, 551] on button "Añadir a la cesta" at bounding box center [1392, 550] width 131 height 34
click at [1345, 546] on button "Añadir a la cesta" at bounding box center [1392, 550] width 131 height 34
click at [1367, 549] on button "Añadir a la cesta" at bounding box center [1392, 550] width 131 height 34
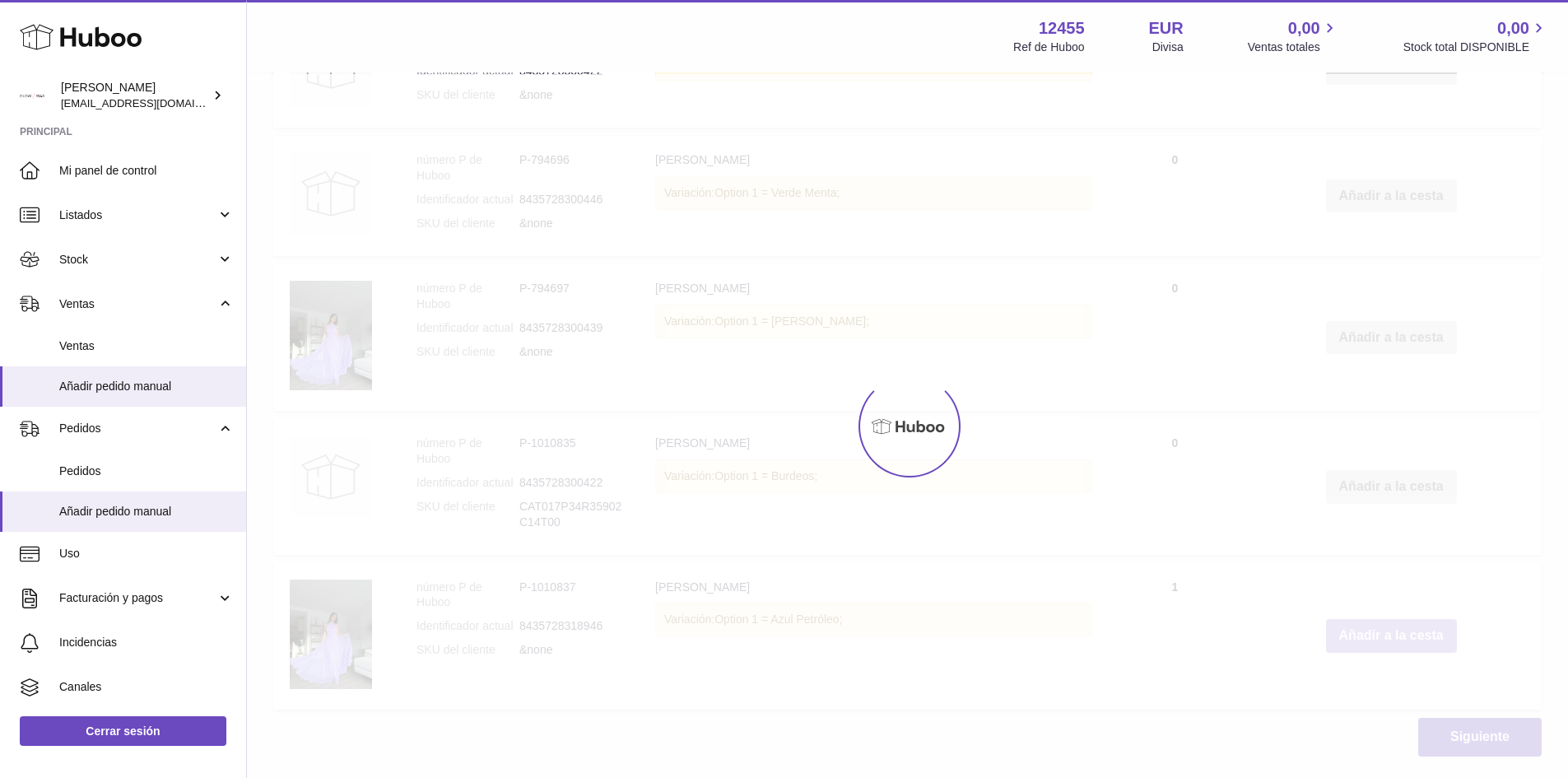
scroll to position [2065, 0]
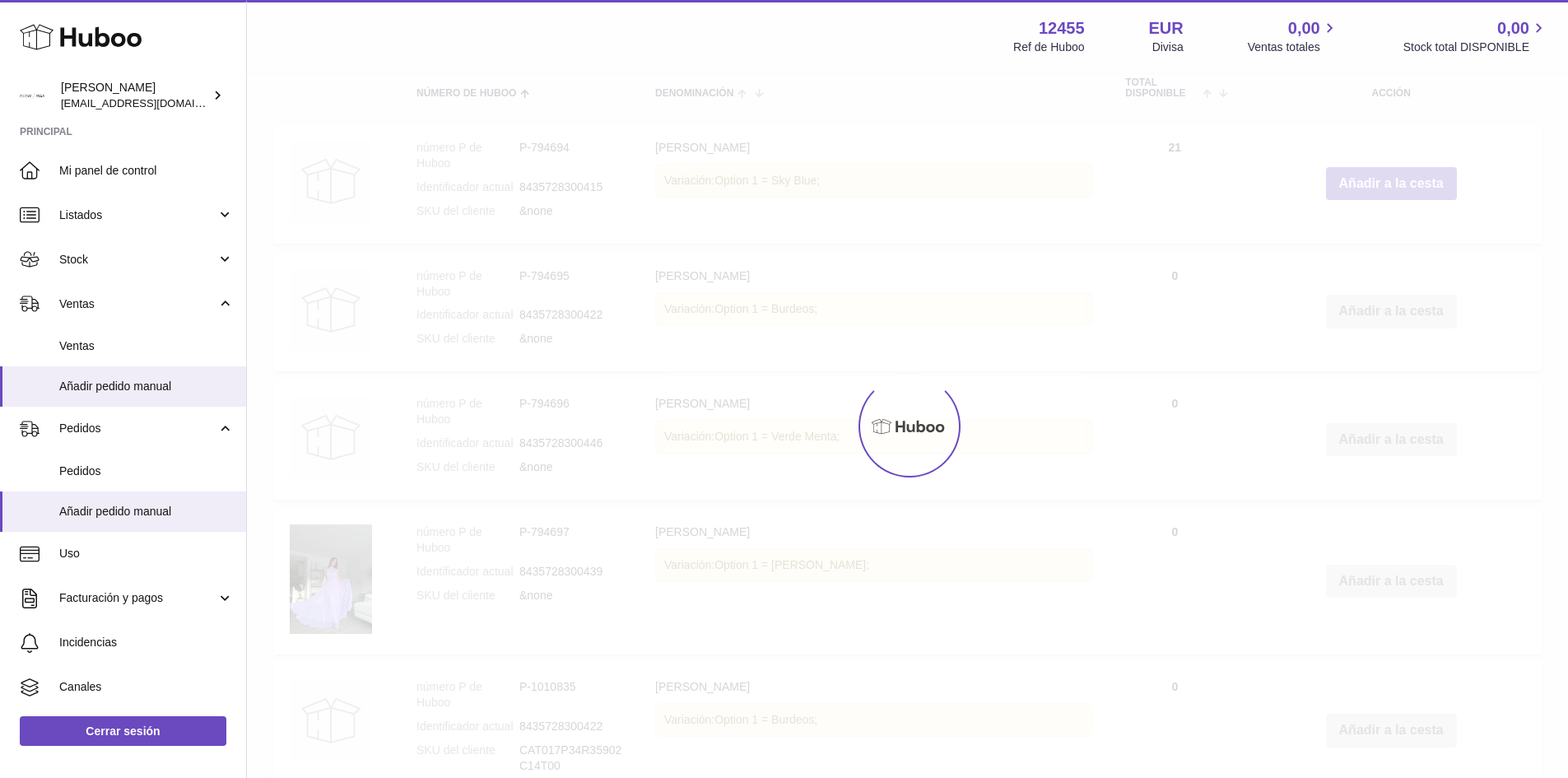
type input "**"
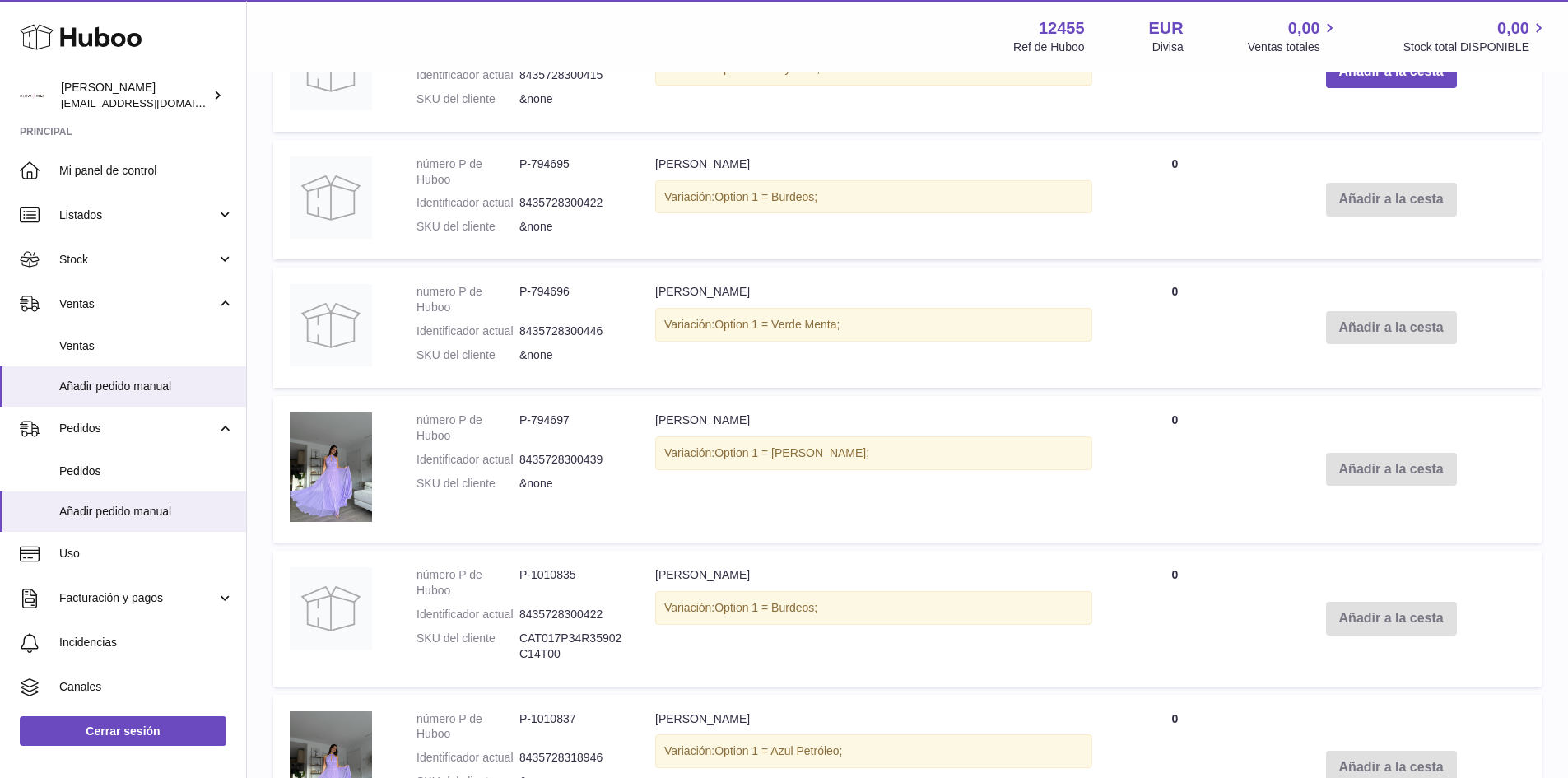
scroll to position [1921, 0]
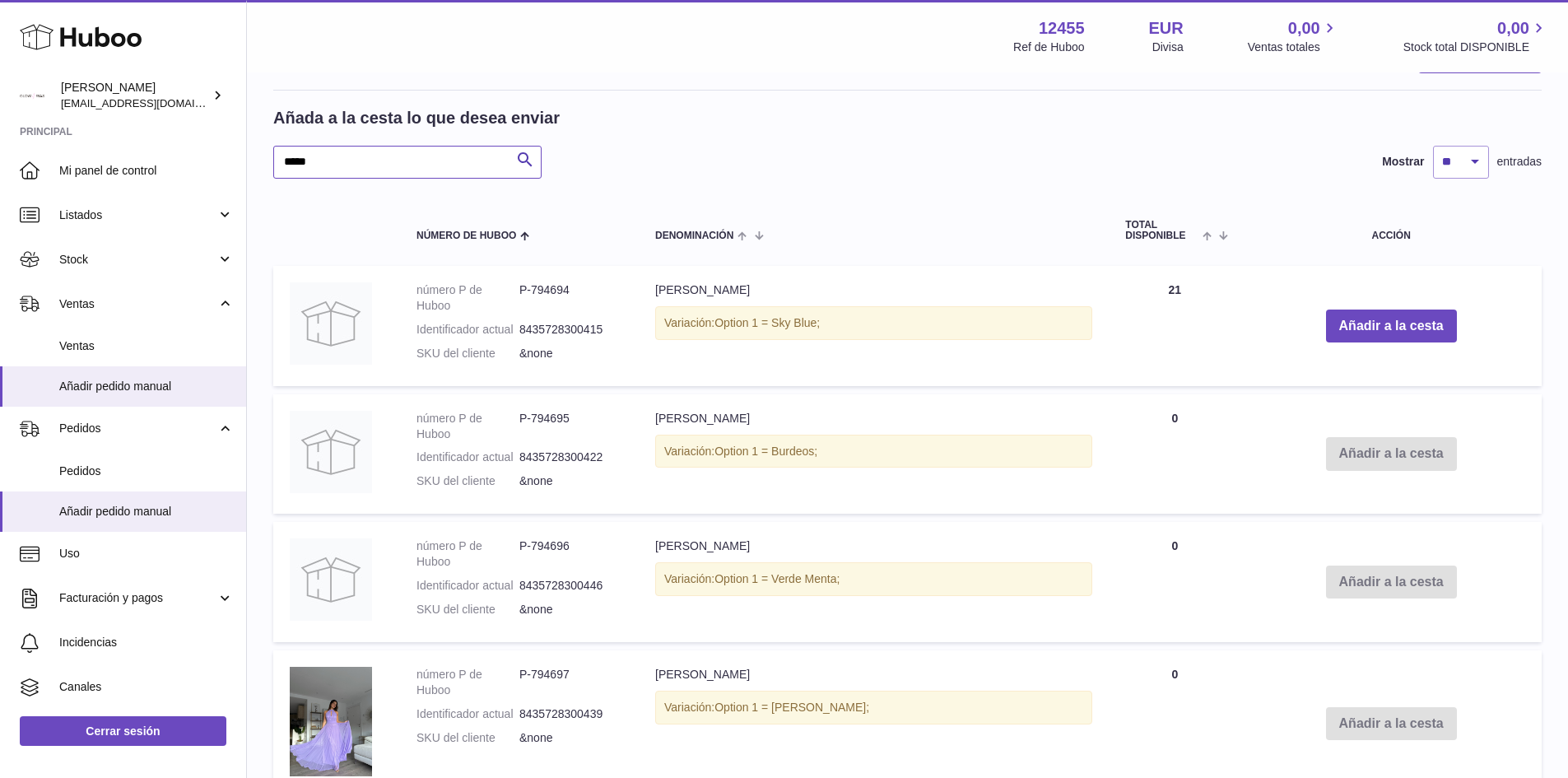
click at [368, 161] on input "*****" at bounding box center [407, 162] width 268 height 33
click at [363, 160] on input "*****" at bounding box center [407, 162] width 268 height 33
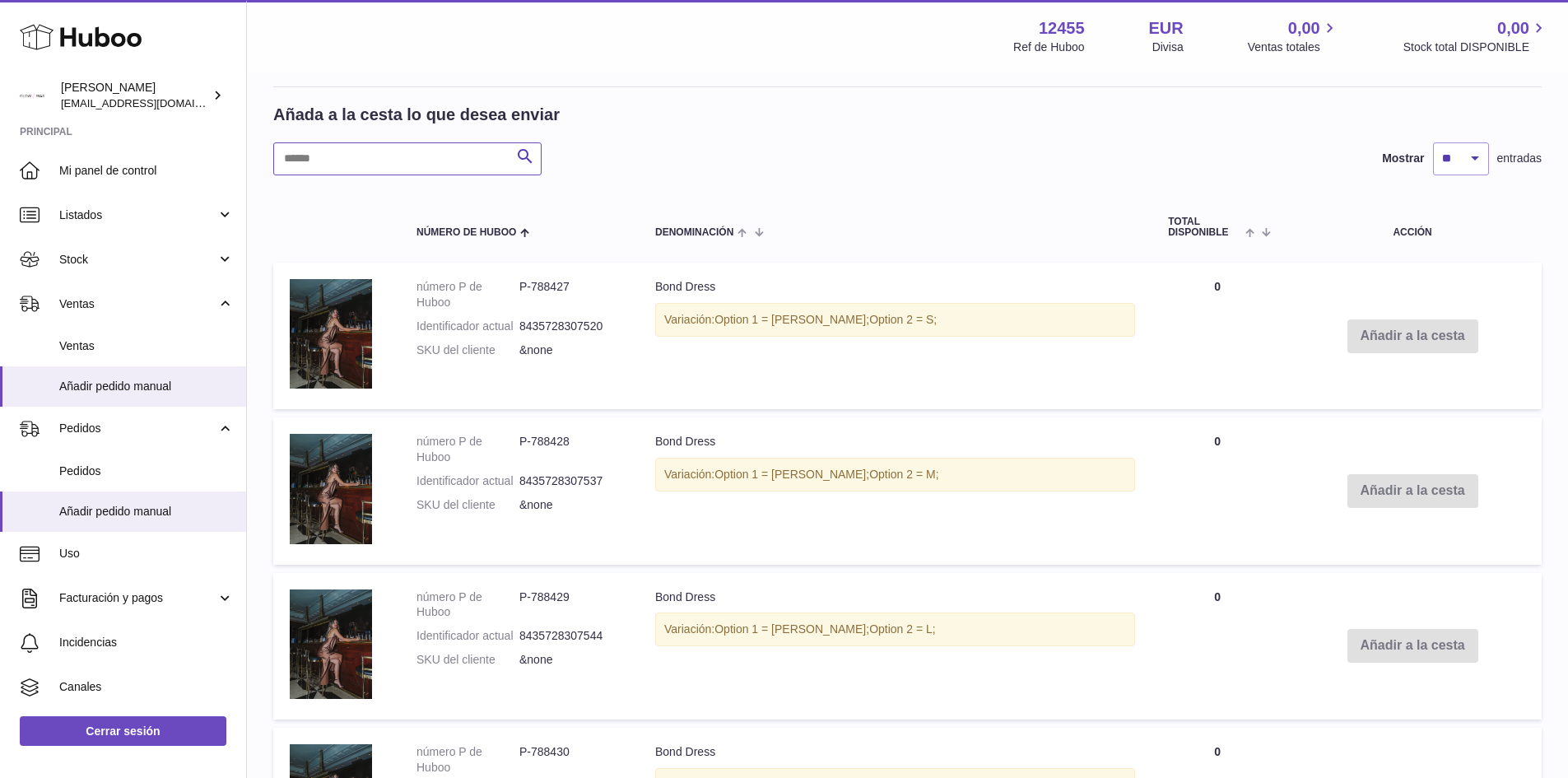
scroll to position [1784, 0]
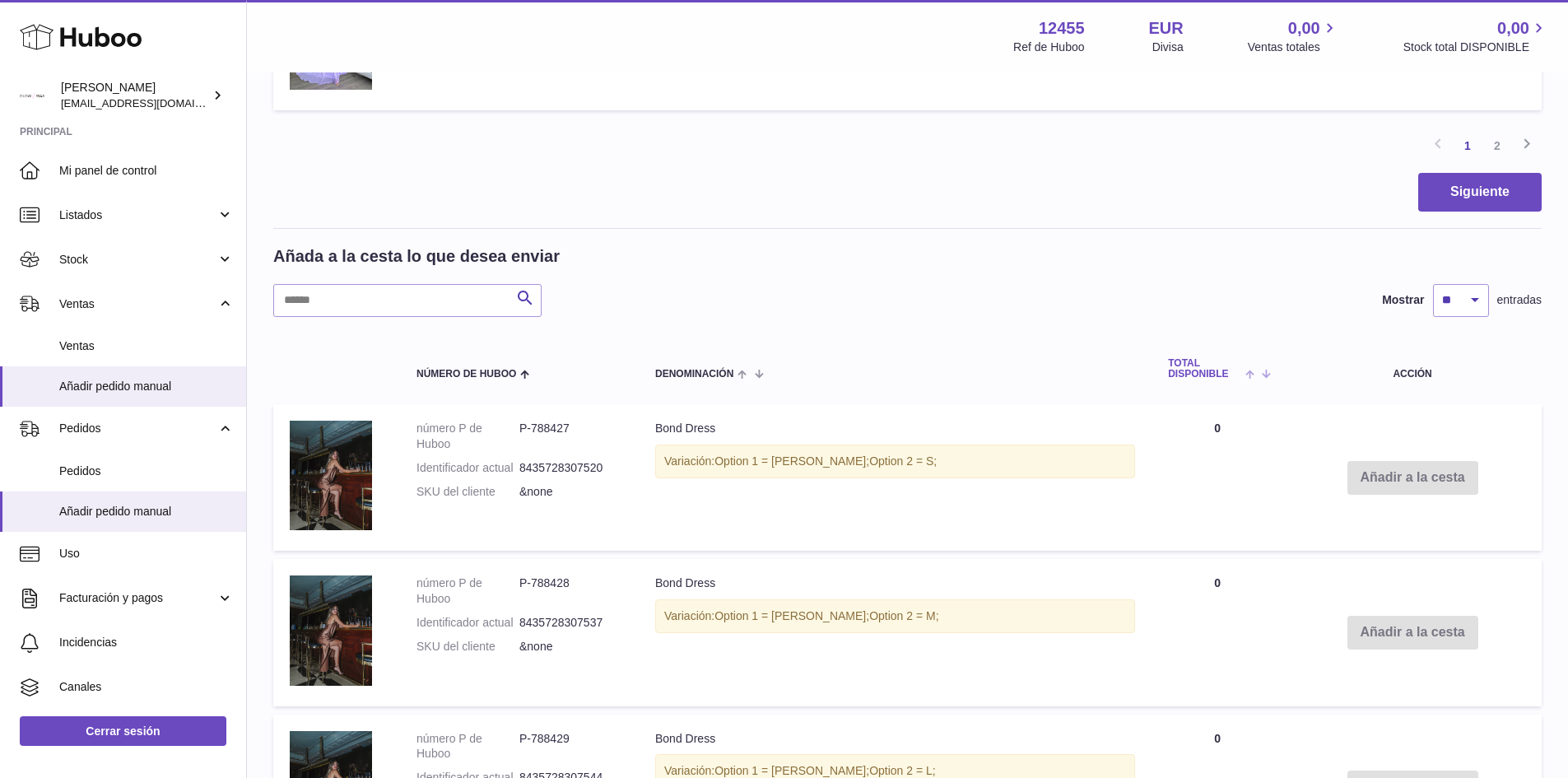
click at [1242, 374] on span at bounding box center [1254, 373] width 26 height 13
click at [1253, 371] on span at bounding box center [1260, 373] width 14 height 13
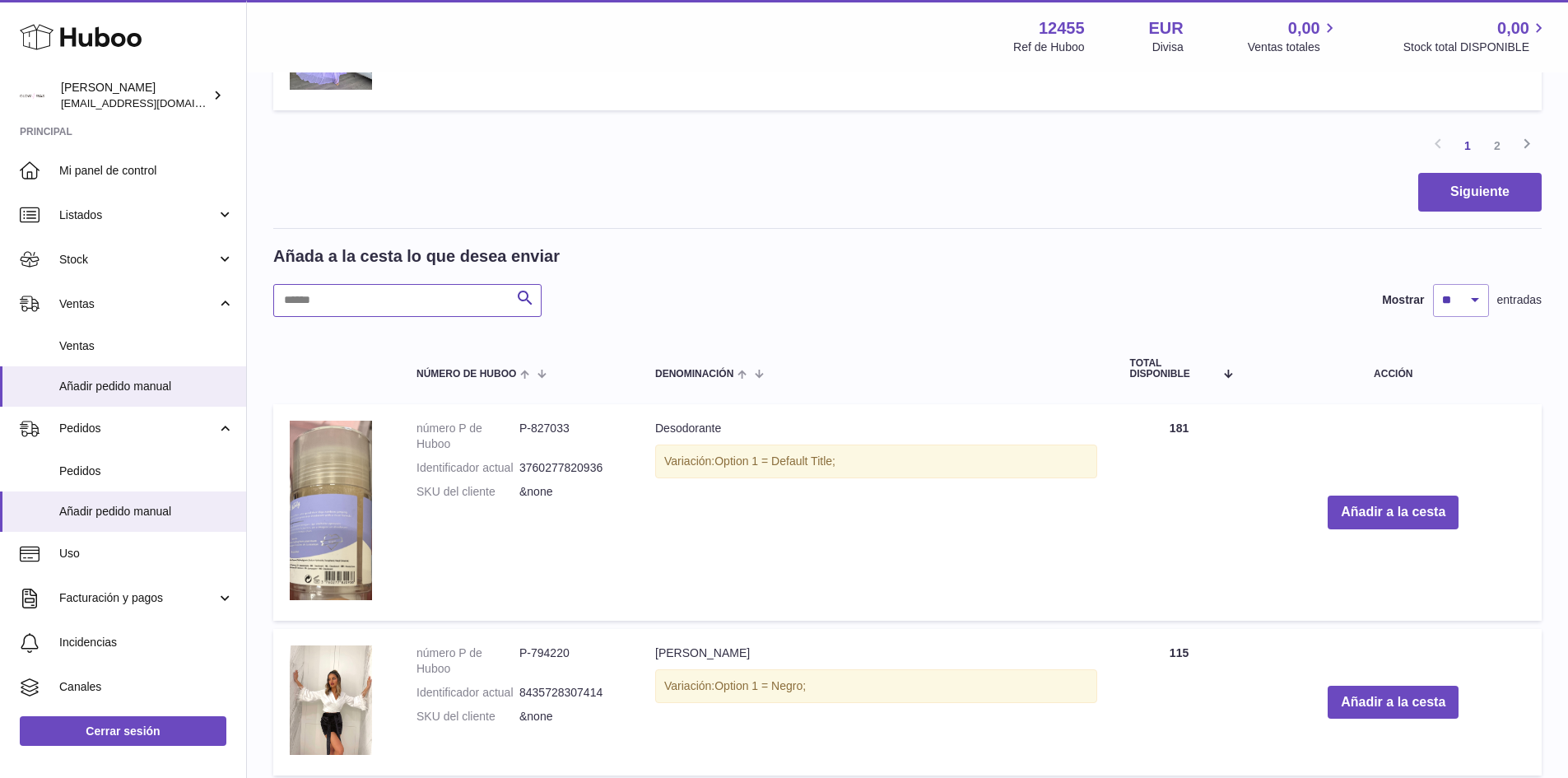
click at [399, 293] on input "text" at bounding box center [407, 300] width 268 height 33
click at [350, 299] on input "text" at bounding box center [407, 300] width 268 height 33
type input "*********"
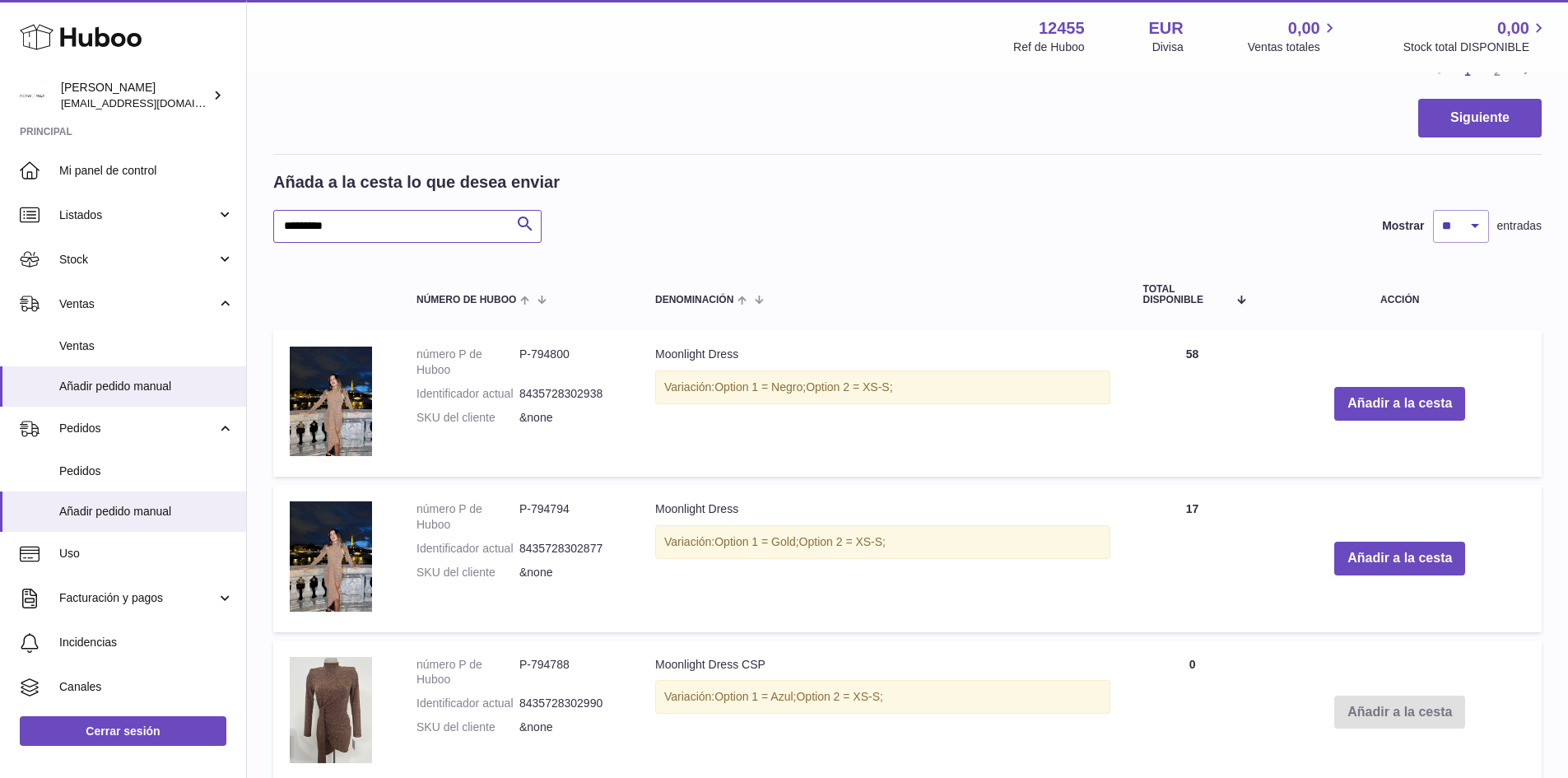
scroll to position [2030, 0]
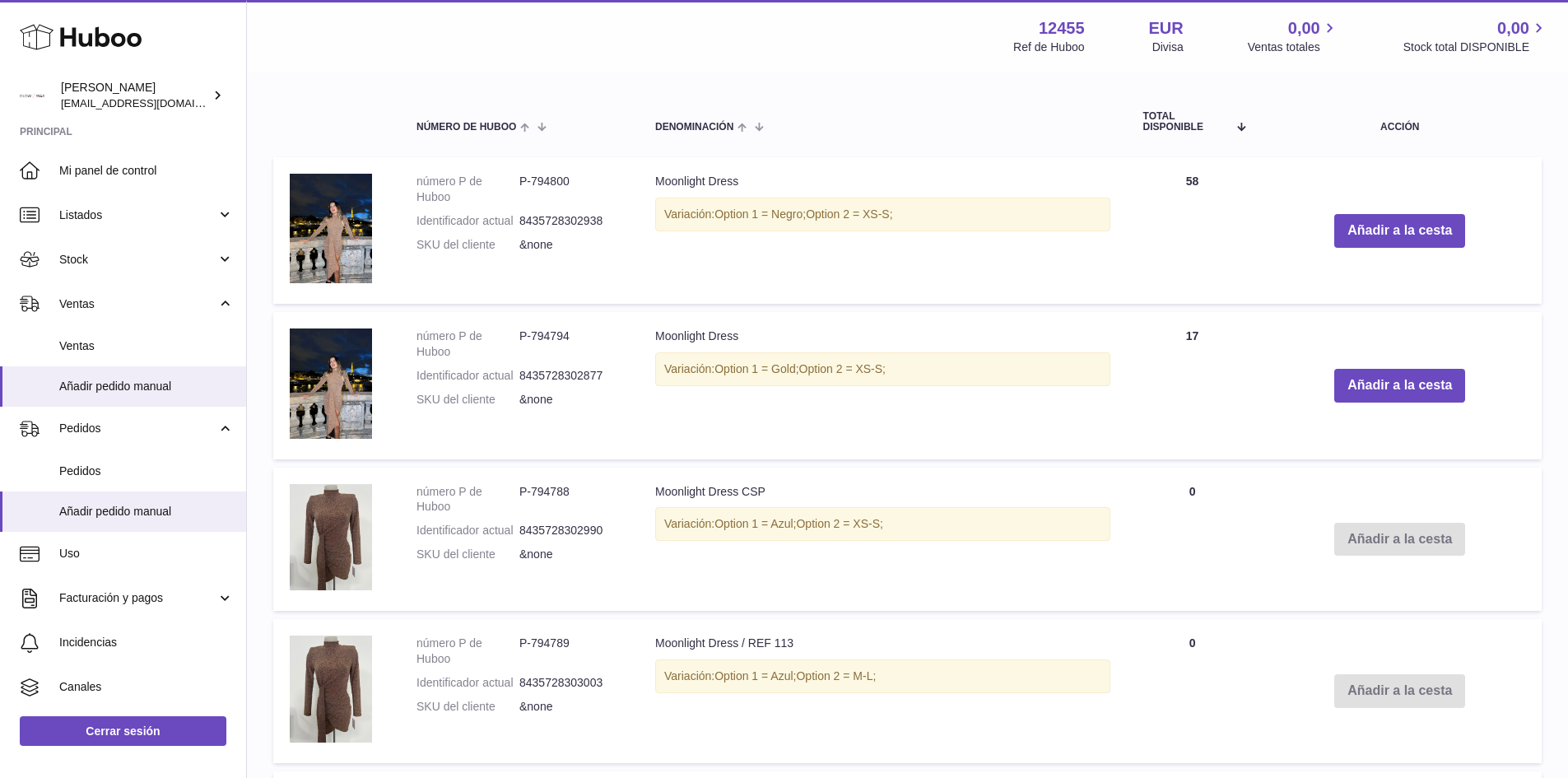
drag, startPoint x: 692, startPoint y: 210, endPoint x: 875, endPoint y: 210, distance: 183.0
click at [875, 210] on div "Variación: Option 1 = Negro; Option 2 = XS-S;" at bounding box center [882, 213] width 455 height 34
click at [847, 294] on td "Moonlight Dress Variación: Option 1 = Negro; Option 2 = XS-S;" at bounding box center [883, 230] width 489 height 146
drag, startPoint x: 1160, startPoint y: 180, endPoint x: 1246, endPoint y: 196, distance: 87.5
click at [1246, 196] on td "Cantidad 58" at bounding box center [1193, 230] width 132 height 146
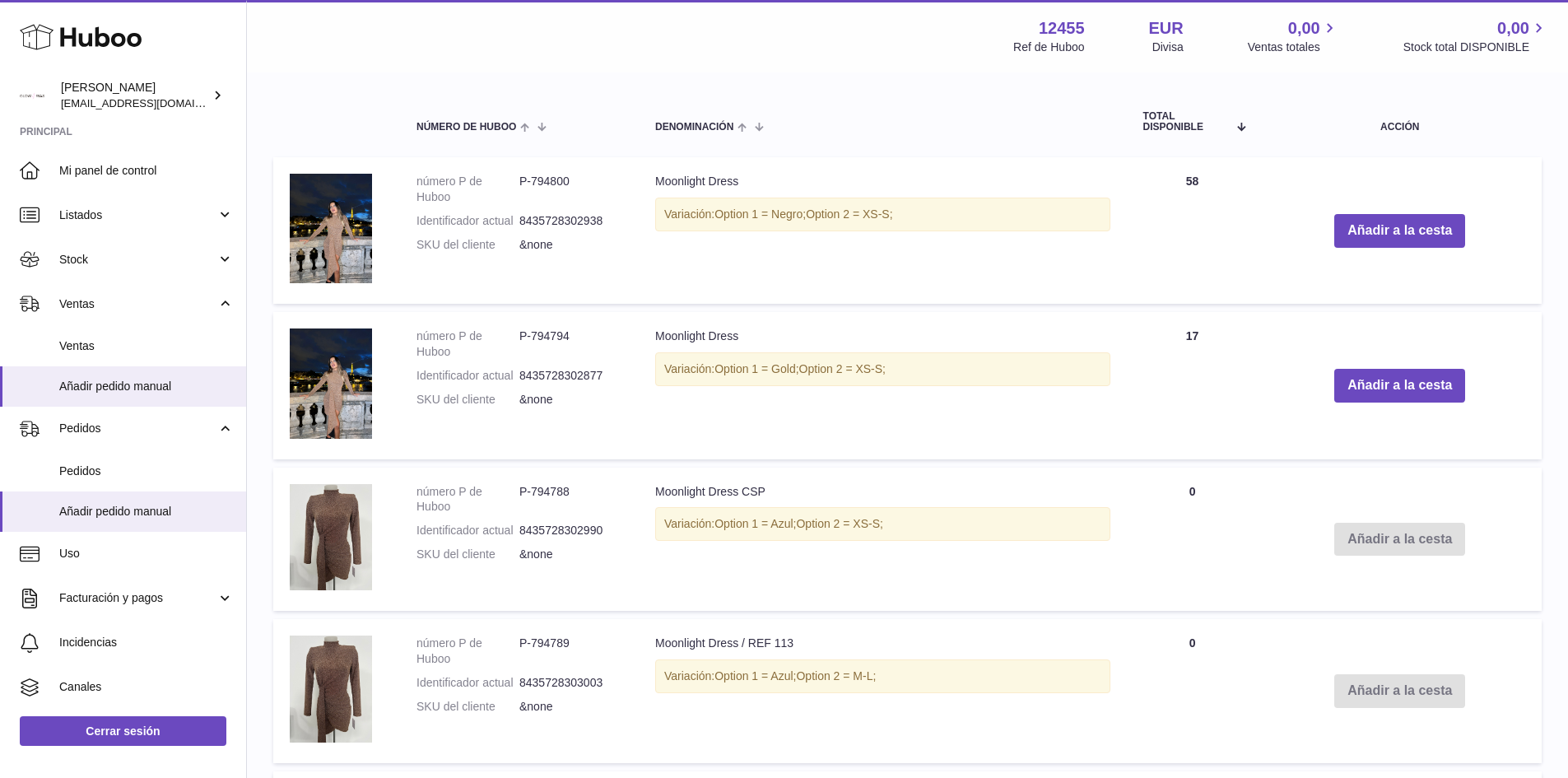
drag, startPoint x: 918, startPoint y: 212, endPoint x: 719, endPoint y: 213, distance: 199.0
click at [701, 210] on div "Variación: Option 1 = Negro; Option 2 = XS-S;" at bounding box center [882, 213] width 455 height 34
drag, startPoint x: 910, startPoint y: 322, endPoint x: 1107, endPoint y: 345, distance: 198.3
click at [910, 326] on td "Moonlight Dress Variación: Option 1 = Gold; Option 2 = XS-S;" at bounding box center [883, 385] width 489 height 146
drag, startPoint x: 1242, startPoint y: 338, endPoint x: 1064, endPoint y: 388, distance: 184.9
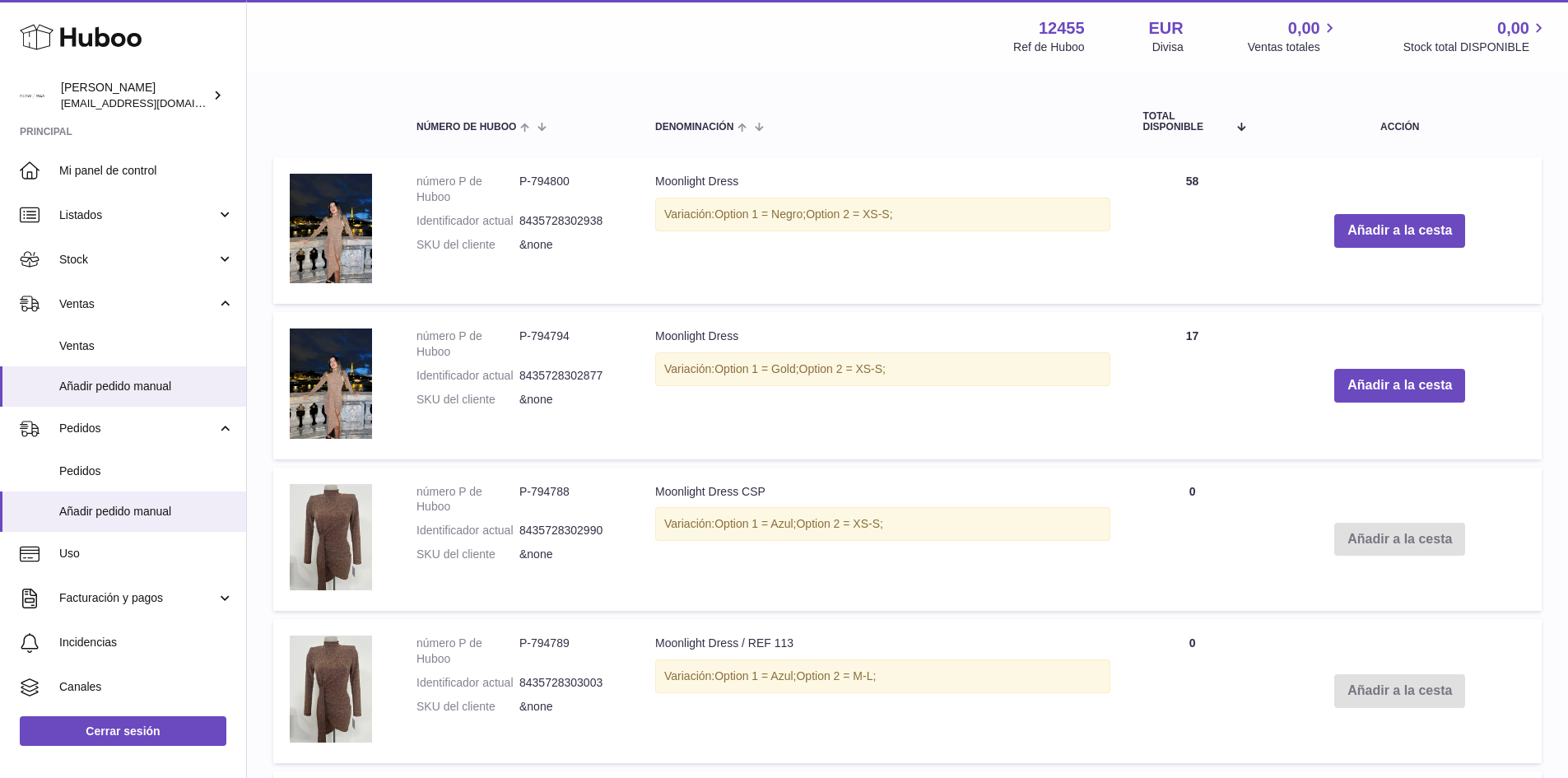
click at [1102, 395] on tr "número P de Huboo P-794794 Identificador actual 8435728302877 SKU del cliente &…" at bounding box center [907, 385] width 1269 height 146
drag, startPoint x: 900, startPoint y: 369, endPoint x: 825, endPoint y: 364, distance: 75.2
click at [899, 369] on div "Variación: Option 1 = Gold; Option 2 = XS-S;" at bounding box center [882, 368] width 455 height 34
click at [717, 522] on div "Variación: Option 1 = Azul; Option 2 = XS-S;" at bounding box center [882, 523] width 455 height 34
drag, startPoint x: 644, startPoint y: 522, endPoint x: 985, endPoint y: 538, distance: 341.4
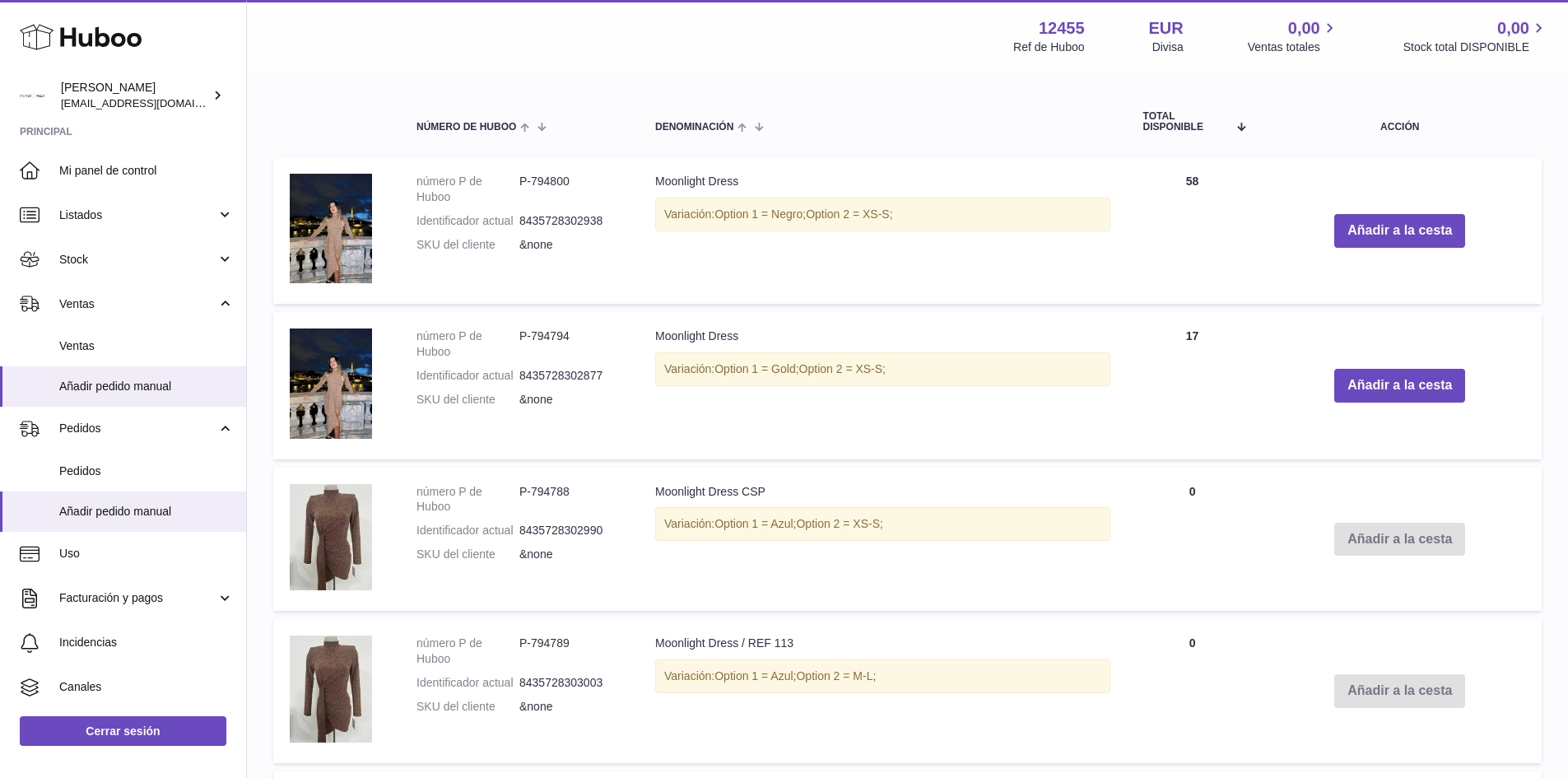
click at [985, 538] on td "Moonlight Dress CSP Variación: Option 1 = Azul; Option 2 = XS-S;" at bounding box center [883, 540] width 489 height 144
click at [985, 538] on div "Variación: Option 1 = Azul; Option 2 = XS-S;" at bounding box center [882, 523] width 455 height 34
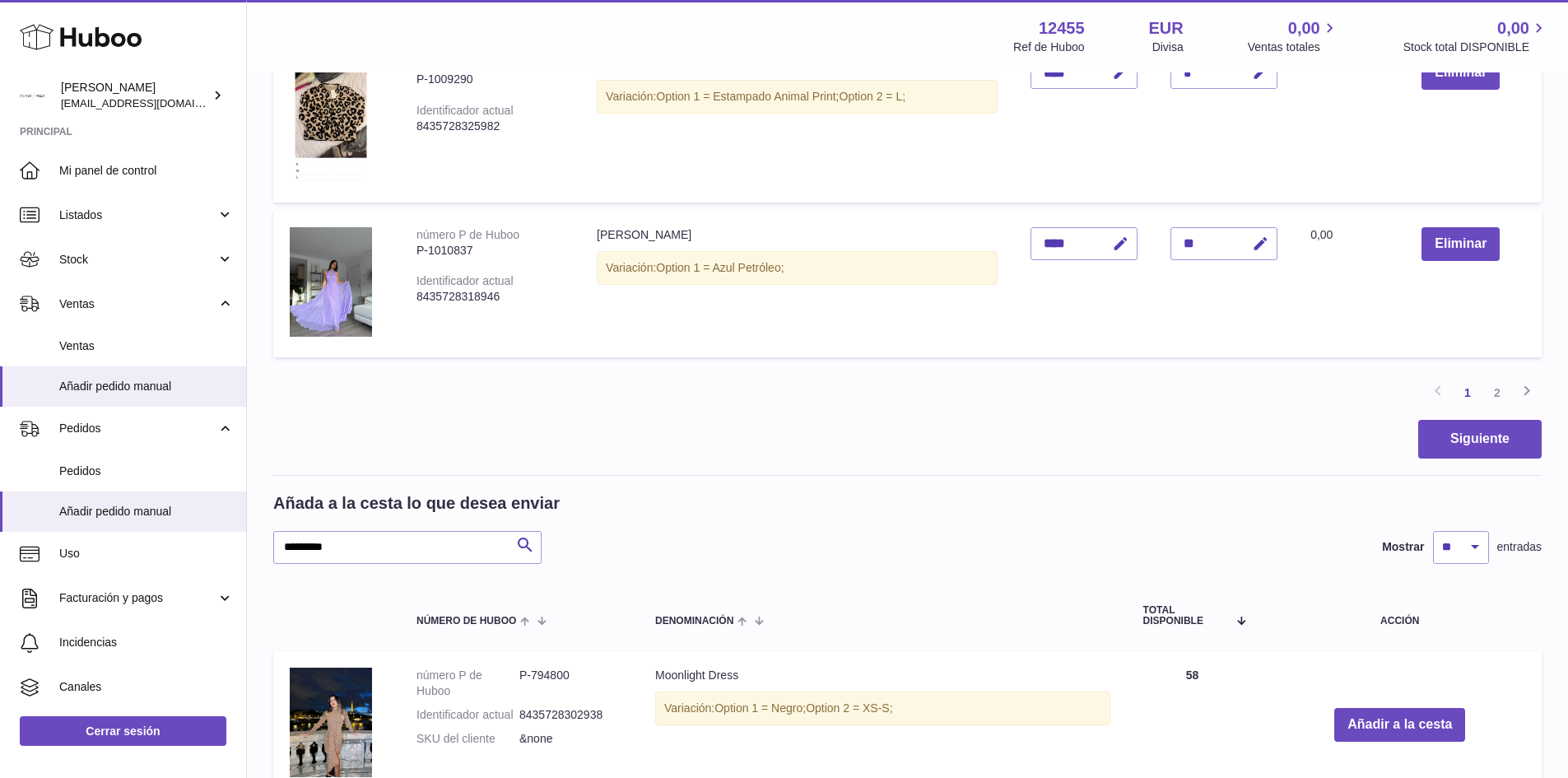
scroll to position [1866, 0]
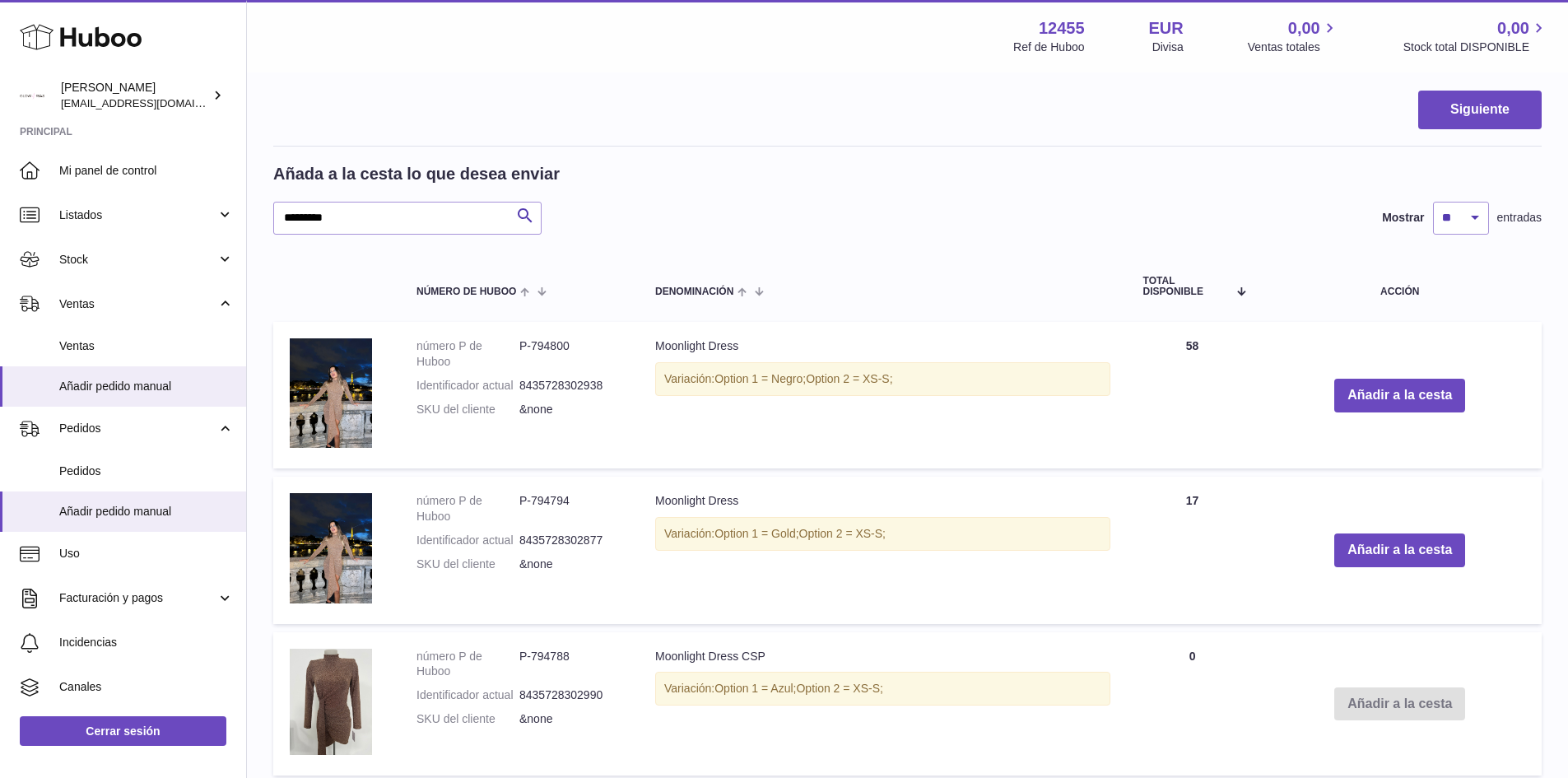
drag, startPoint x: 645, startPoint y: 386, endPoint x: 1049, endPoint y: 411, distance: 404.8
click at [1049, 411] on td "Moonlight Dress Variación: Option 1 = Negro; Option 2 = XS-S;" at bounding box center [883, 395] width 489 height 146
click at [1191, 380] on td "Cantidad 58" at bounding box center [1193, 395] width 132 height 146
drag, startPoint x: 755, startPoint y: 379, endPoint x: 964, endPoint y: 387, distance: 209.2
click at [964, 387] on div "Variación: Option 1 = Negro; Option 2 = XS-S;" at bounding box center [882, 379] width 455 height 34
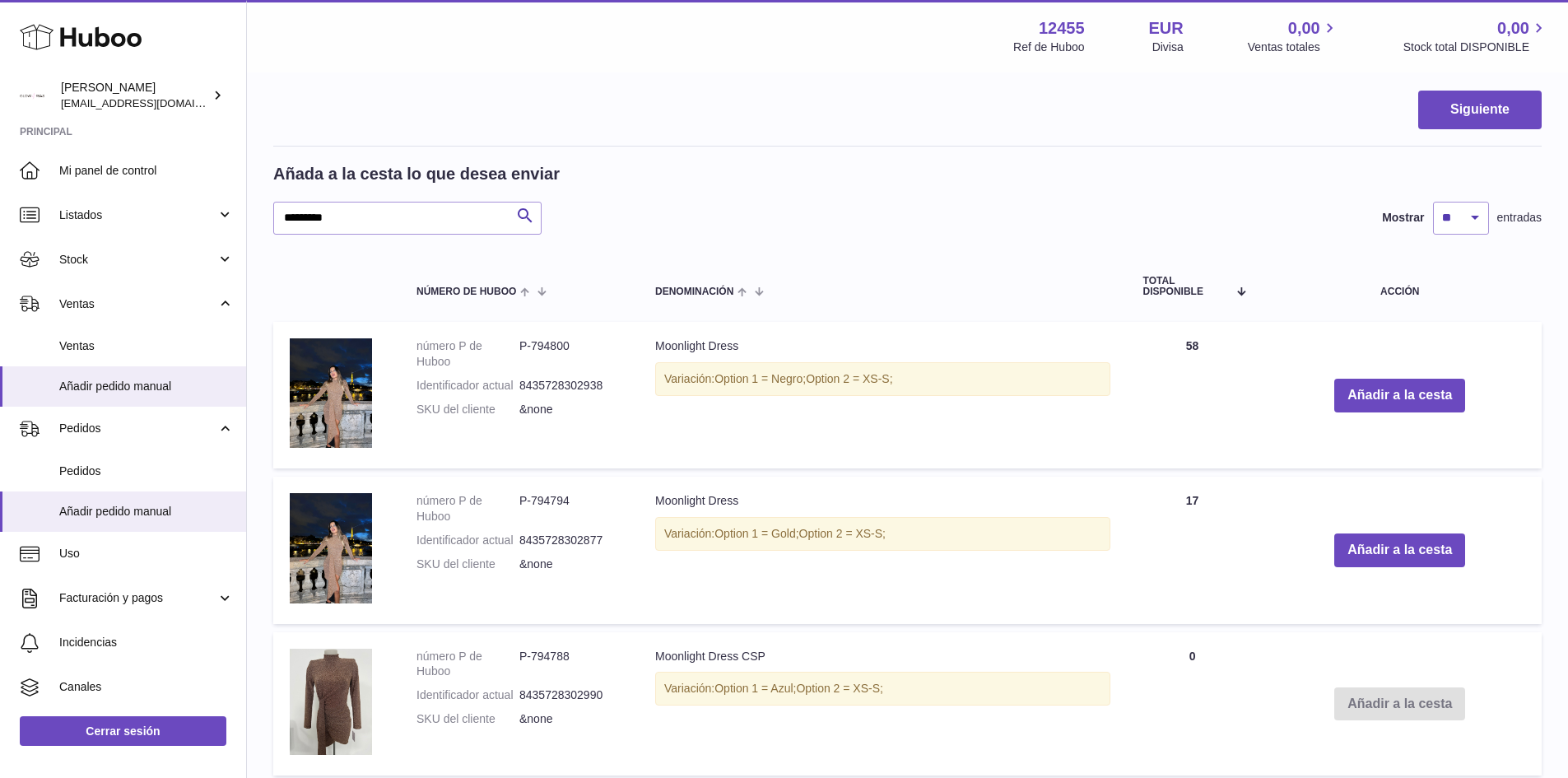
drag, startPoint x: 848, startPoint y: 539, endPoint x: 916, endPoint y: 539, distance: 68.0
click at [916, 539] on div "Variación: Option 1 = Gold; Option 2 = XS-S;" at bounding box center [882, 533] width 455 height 34
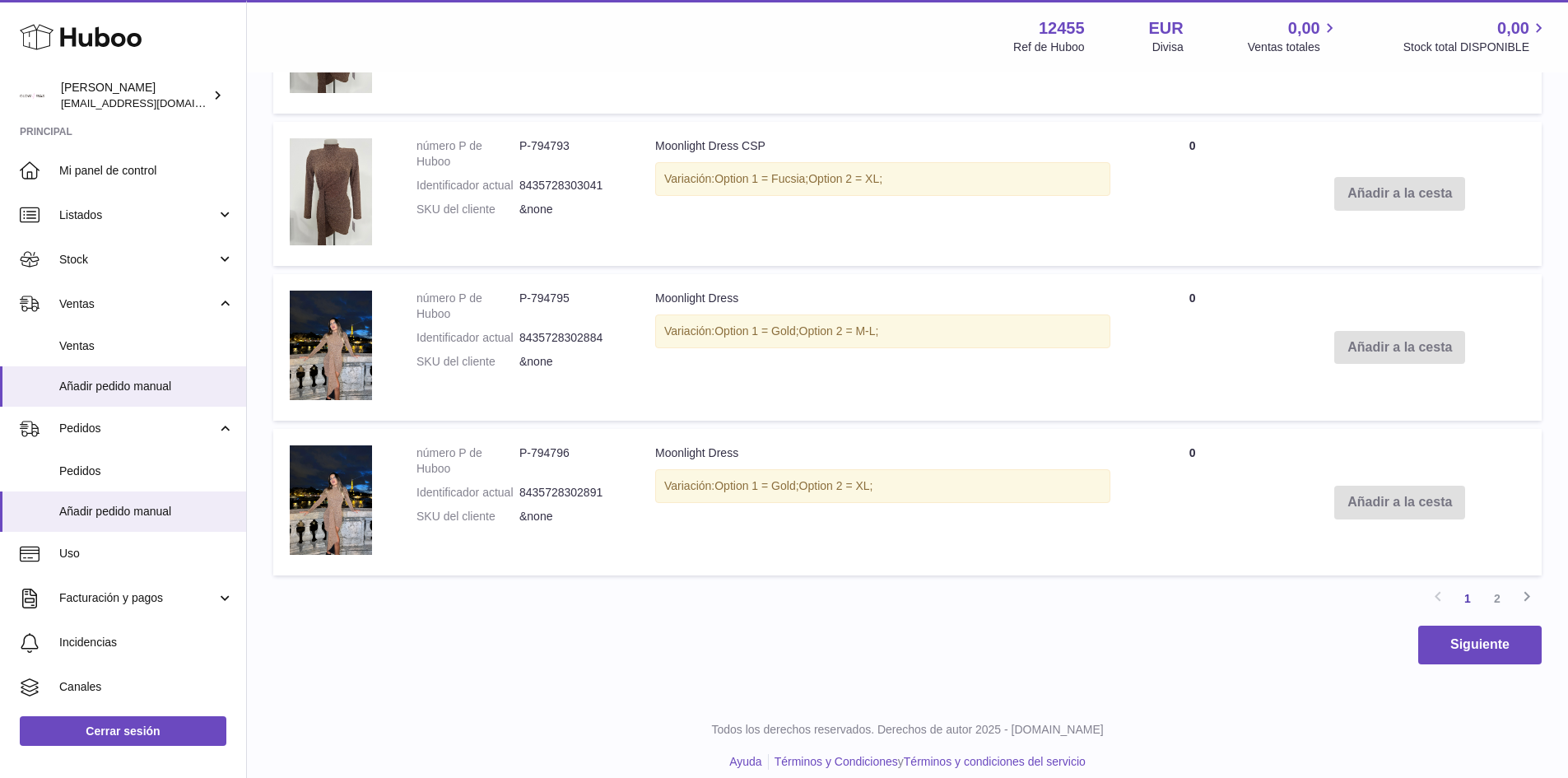
scroll to position [3152, 0]
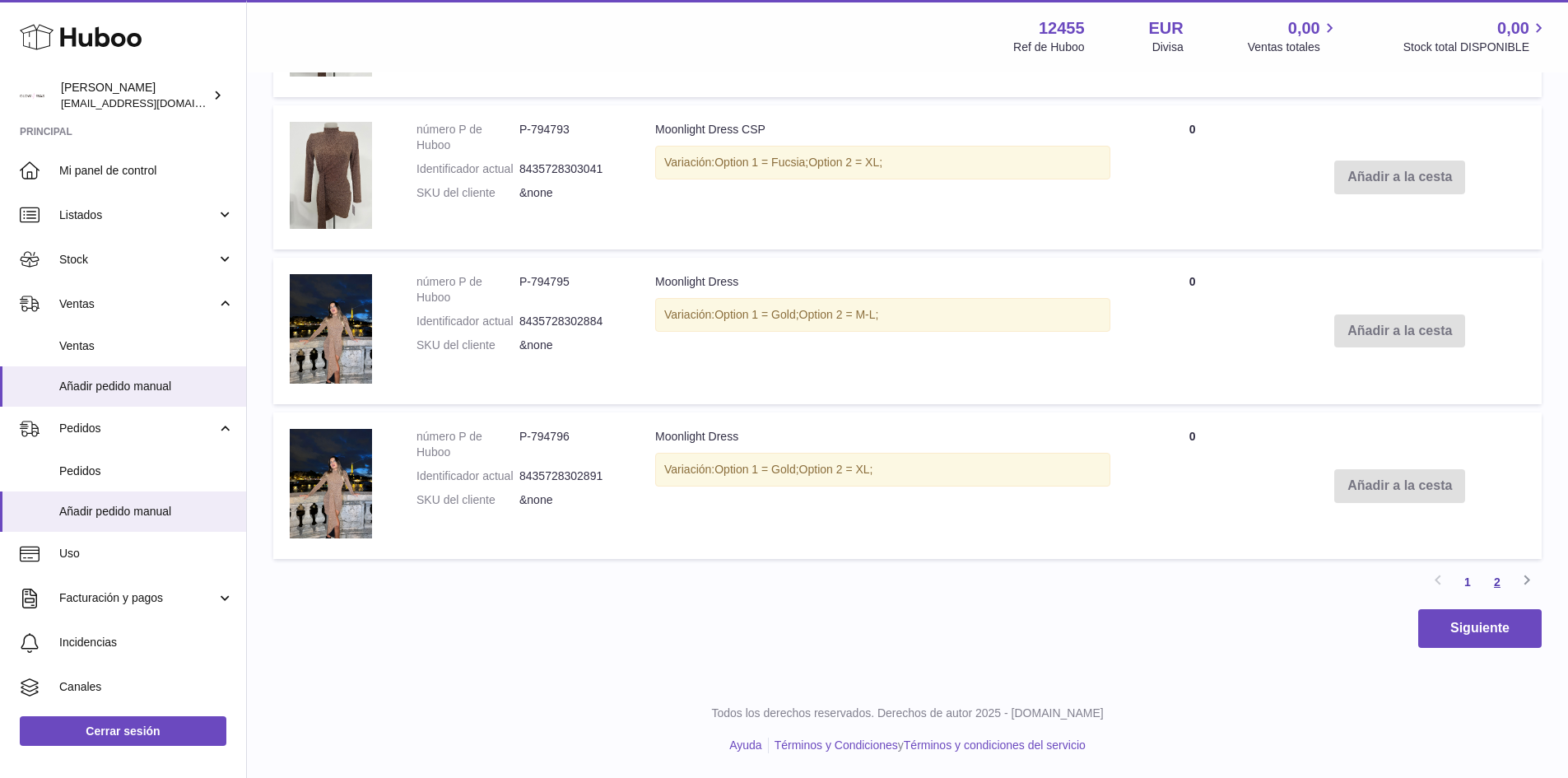
click at [1495, 580] on link "2" at bounding box center [1497, 582] width 30 height 30
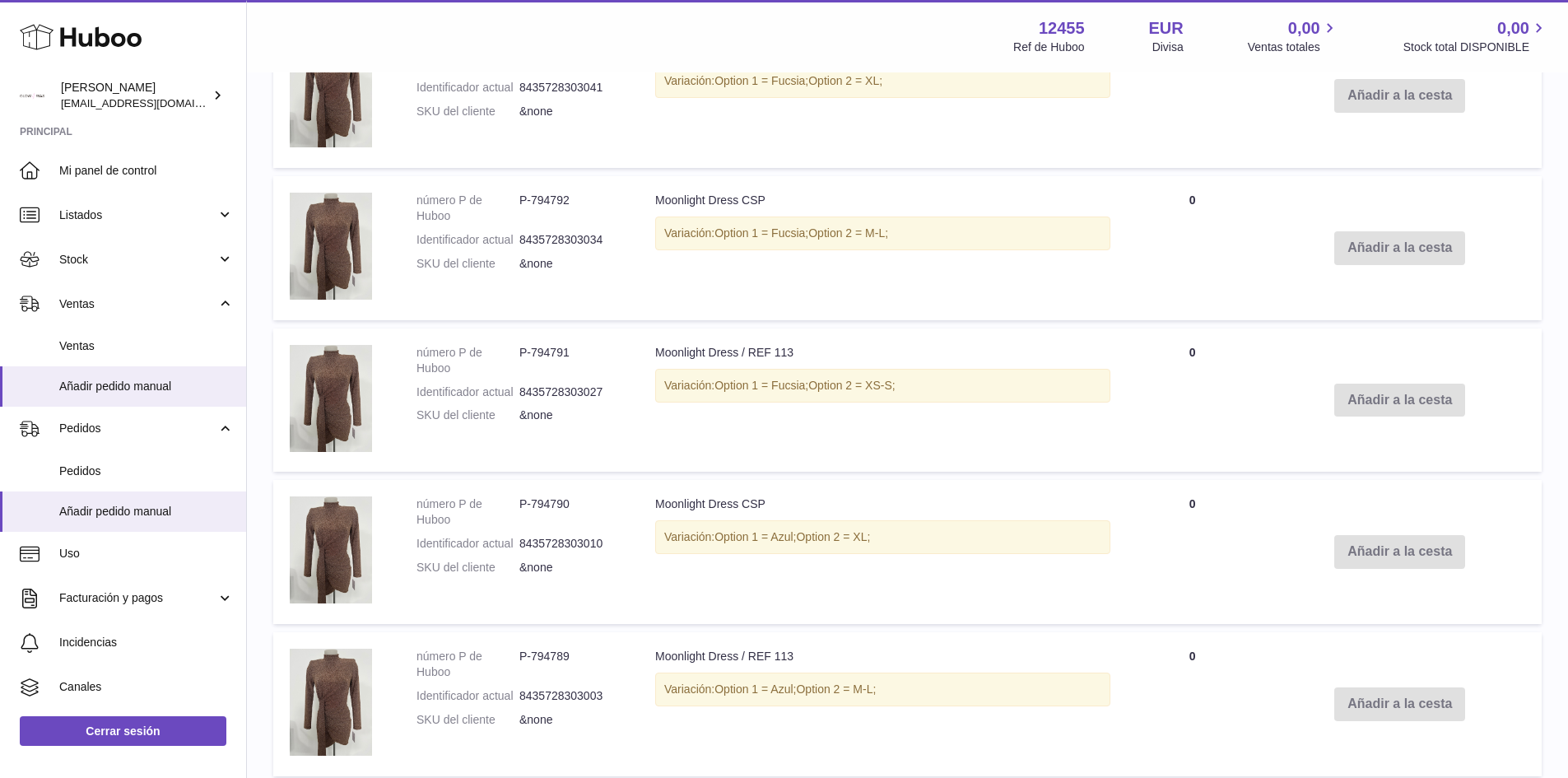
scroll to position [2842, 0]
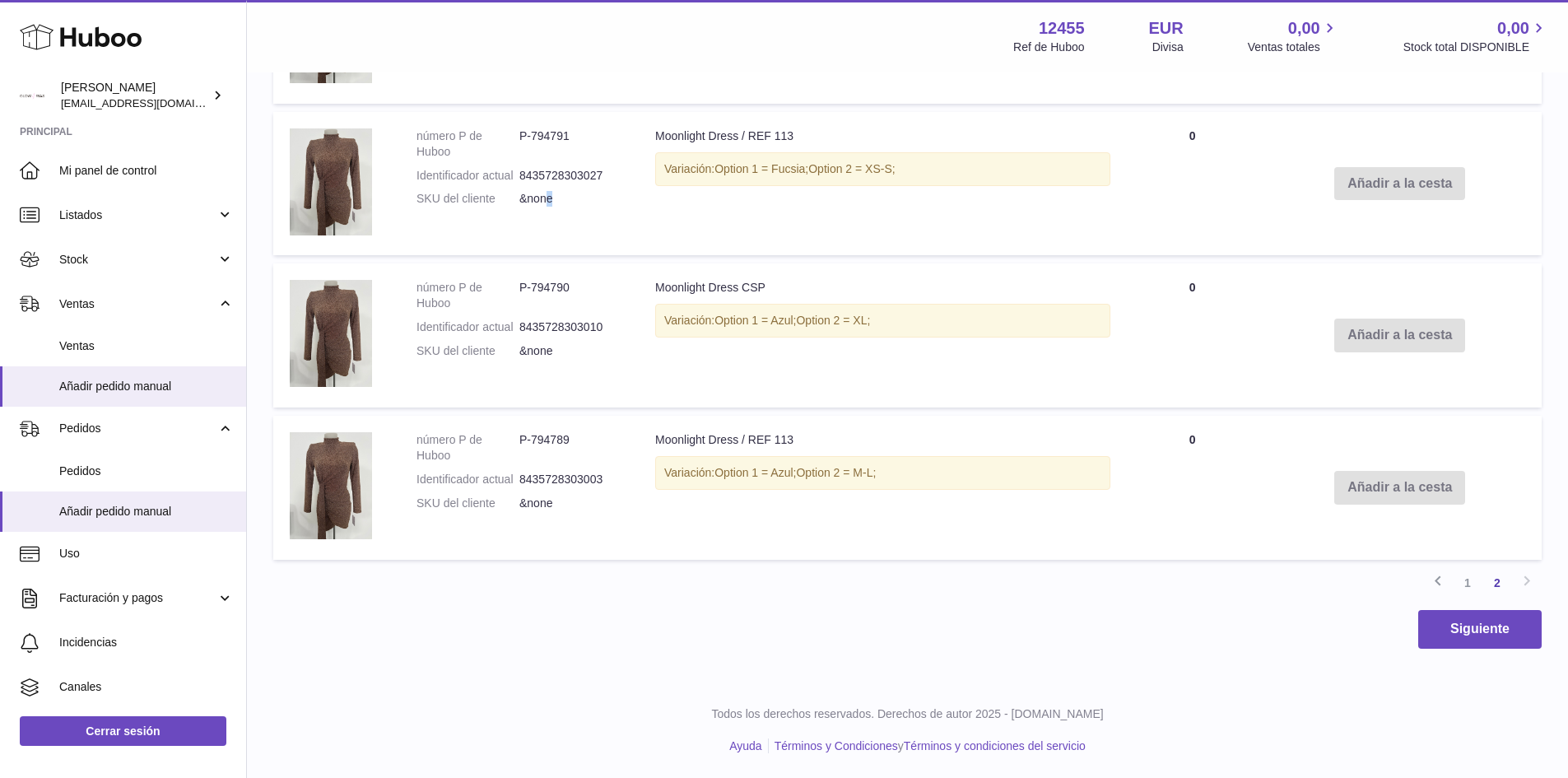
drag, startPoint x: 586, startPoint y: 214, endPoint x: 545, endPoint y: 207, distance: 41.6
click at [545, 207] on dl "número P de Huboo P-794791 Identificador actual 8435728303027 SKU del cliente &…" at bounding box center [519, 172] width 206 height 88
drag, startPoint x: 789, startPoint y: 282, endPoint x: 751, endPoint y: 307, distance: 45.5
click at [670, 269] on td "Moonlight Dress CSP Variación: Option 1 = Azul; Option 2 = XL;" at bounding box center [883, 336] width 489 height 144
click at [1462, 577] on link "1" at bounding box center [1468, 583] width 30 height 30
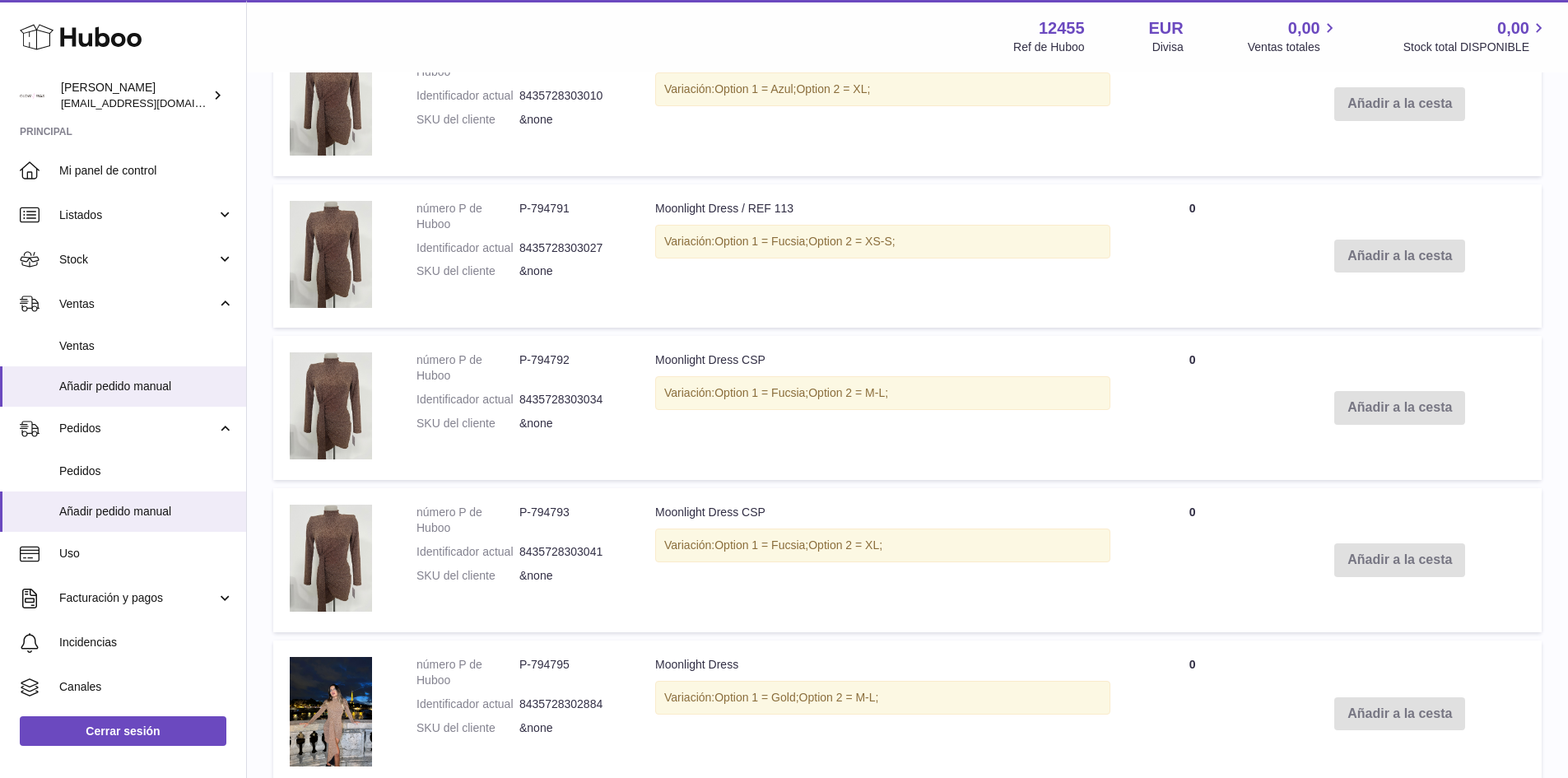
scroll to position [3037, 0]
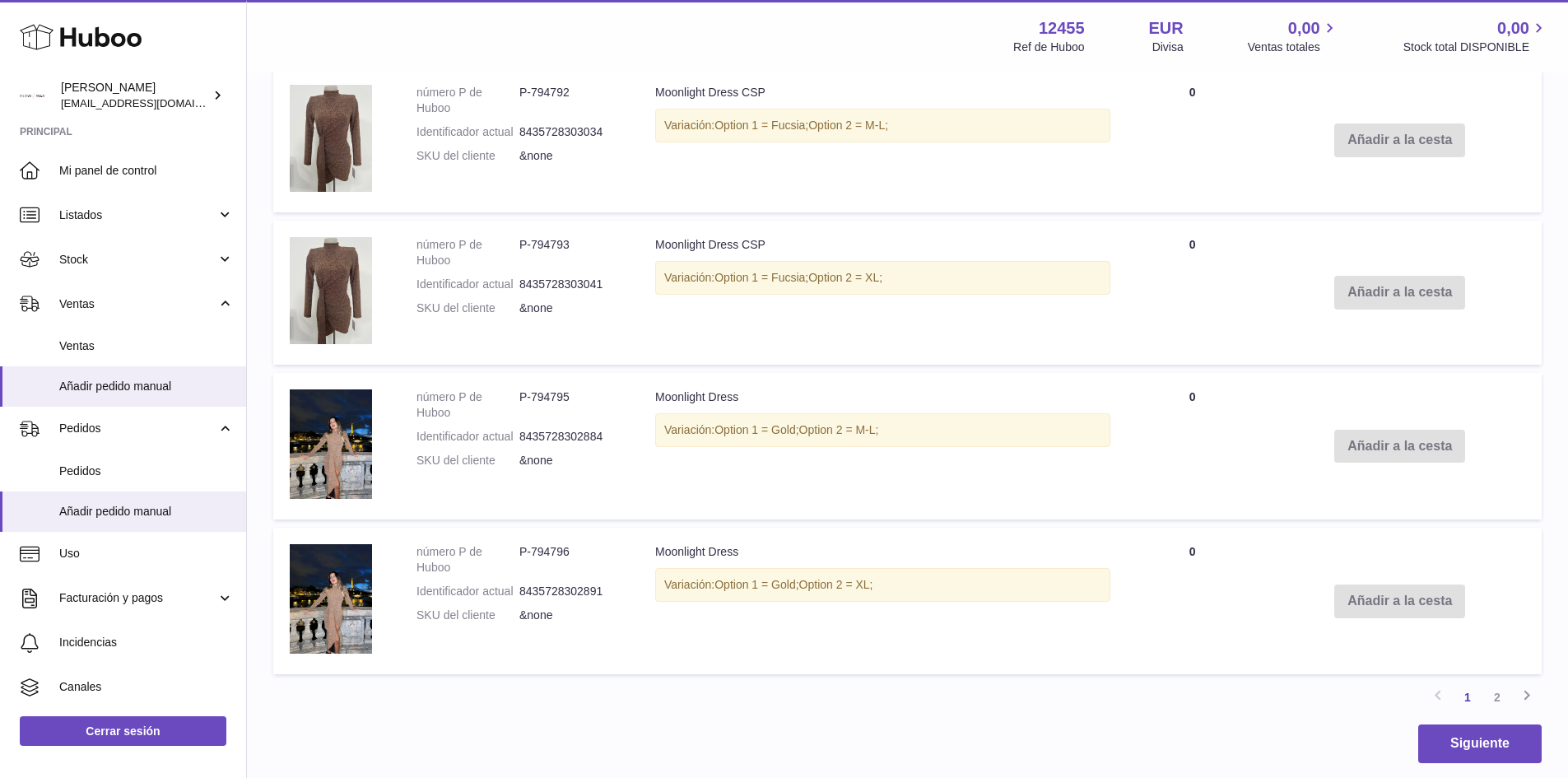
drag, startPoint x: 901, startPoint y: 586, endPoint x: 649, endPoint y: 591, distance: 252.0
click at [649, 591] on td "Moonlight Dress Variación: Option 1 = Gold; Option 2 = XL;" at bounding box center [883, 601] width 489 height 146
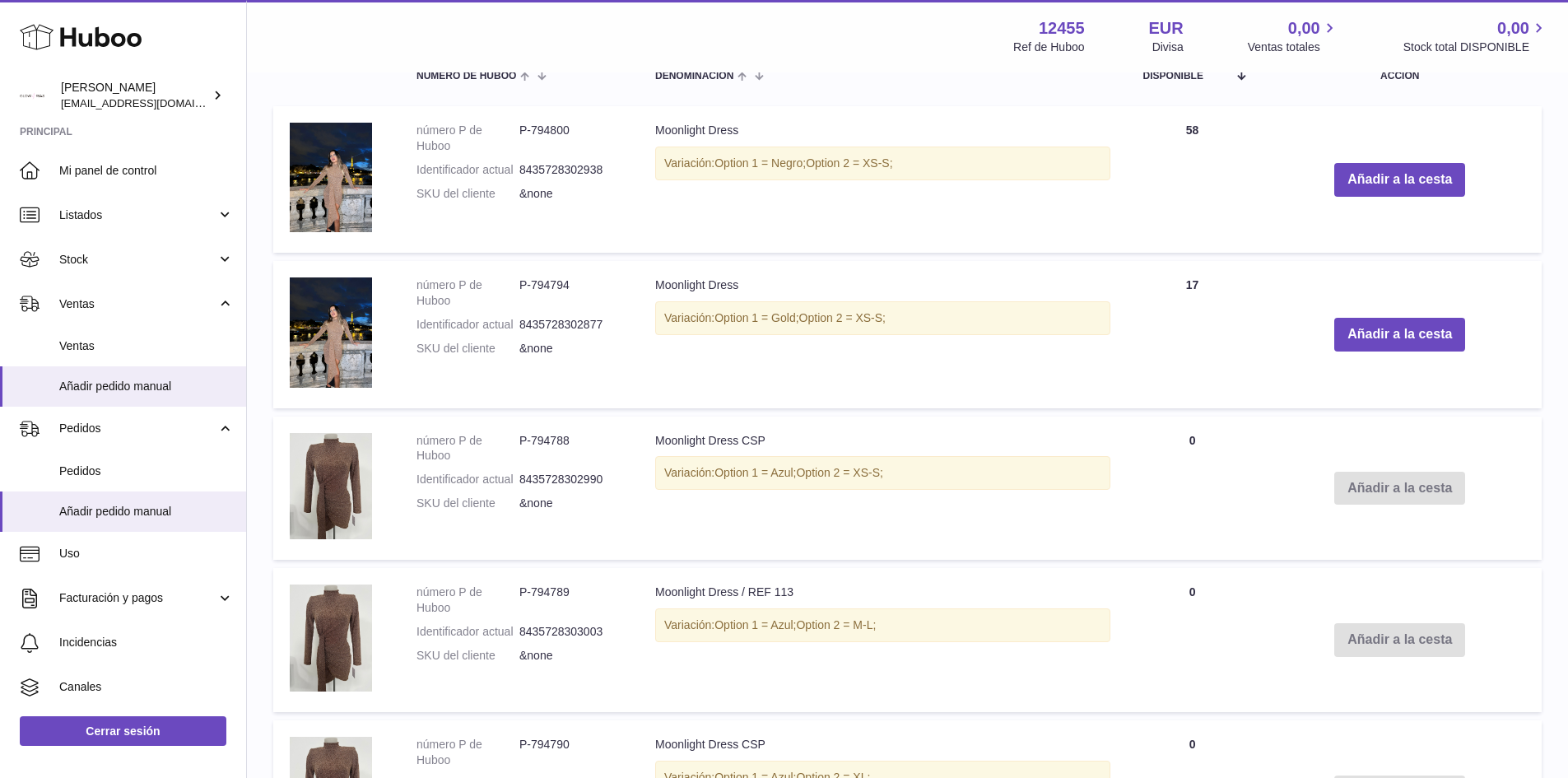
scroll to position [2082, 0]
click at [1391, 336] on button "Añadir a la cesta" at bounding box center [1400, 334] width 131 height 34
click at [1404, 191] on button "Añadir a la cesta" at bounding box center [1400, 179] width 131 height 34
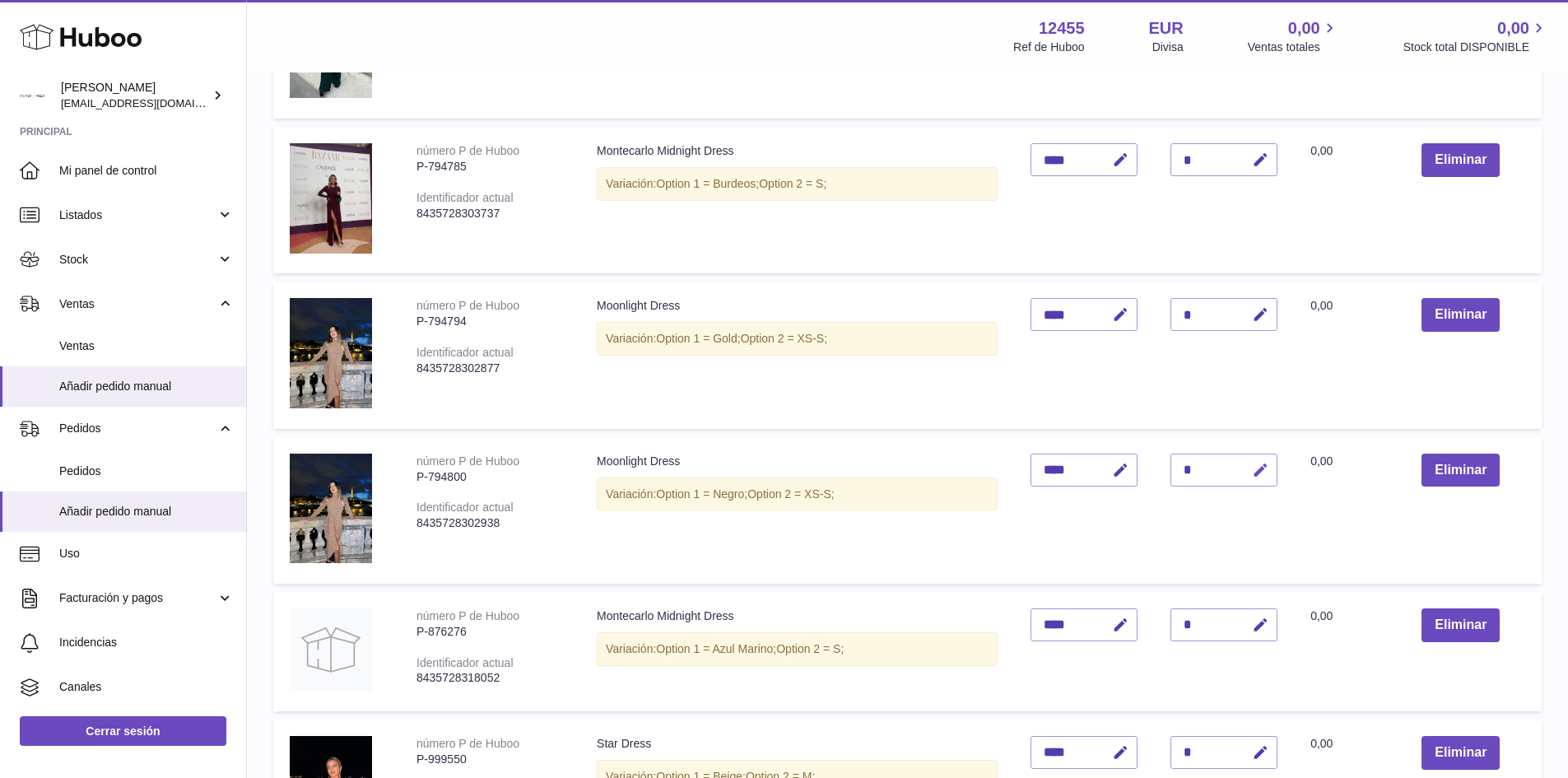
scroll to position [666, 0]
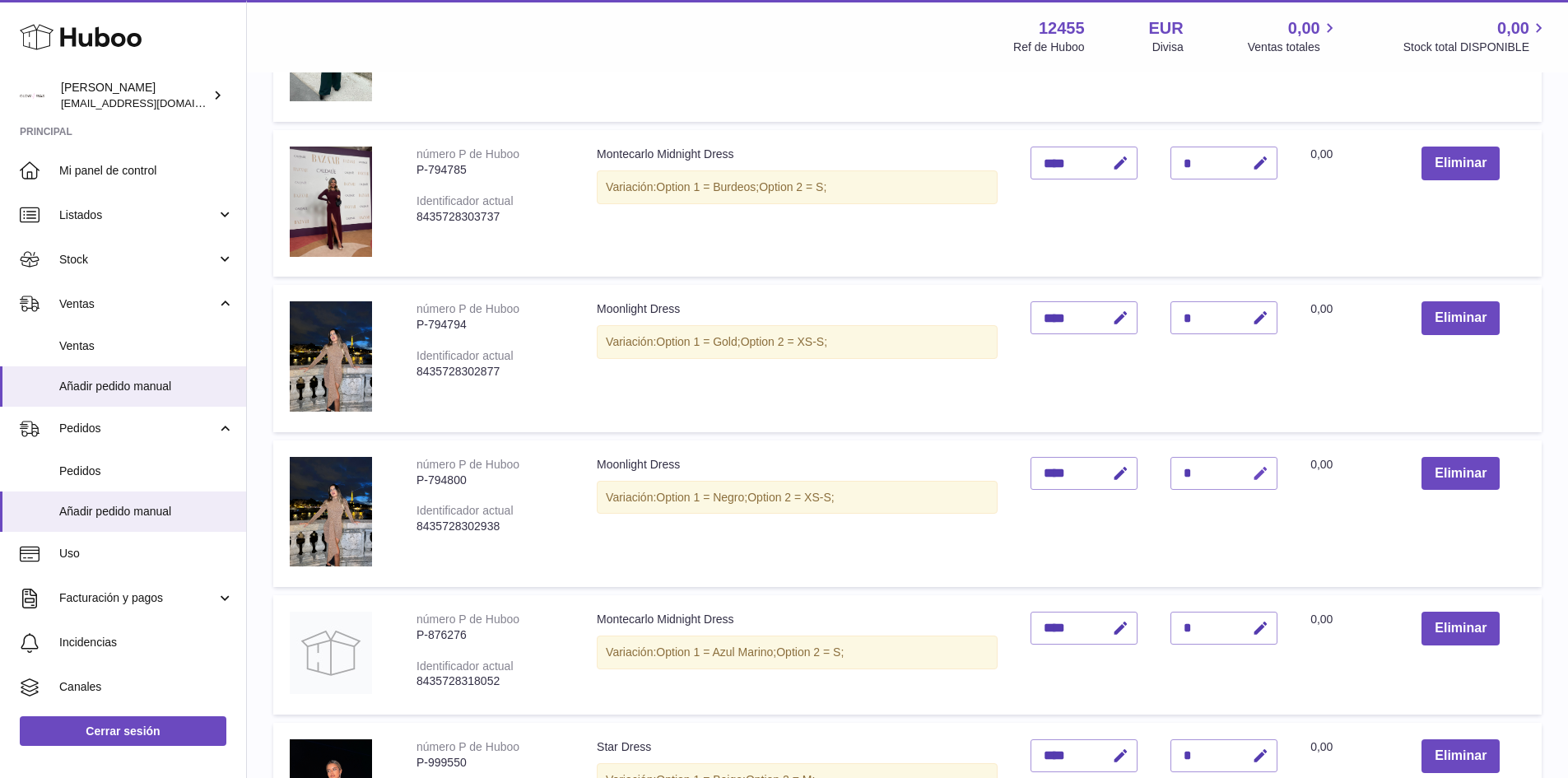
click at [1270, 470] on icon "button" at bounding box center [1261, 474] width 17 height 17
type input "**"
click at [1271, 473] on button "submit" at bounding box center [1258, 472] width 32 height 26
click at [1262, 321] on icon "button" at bounding box center [1261, 318] width 17 height 17
type input "**"
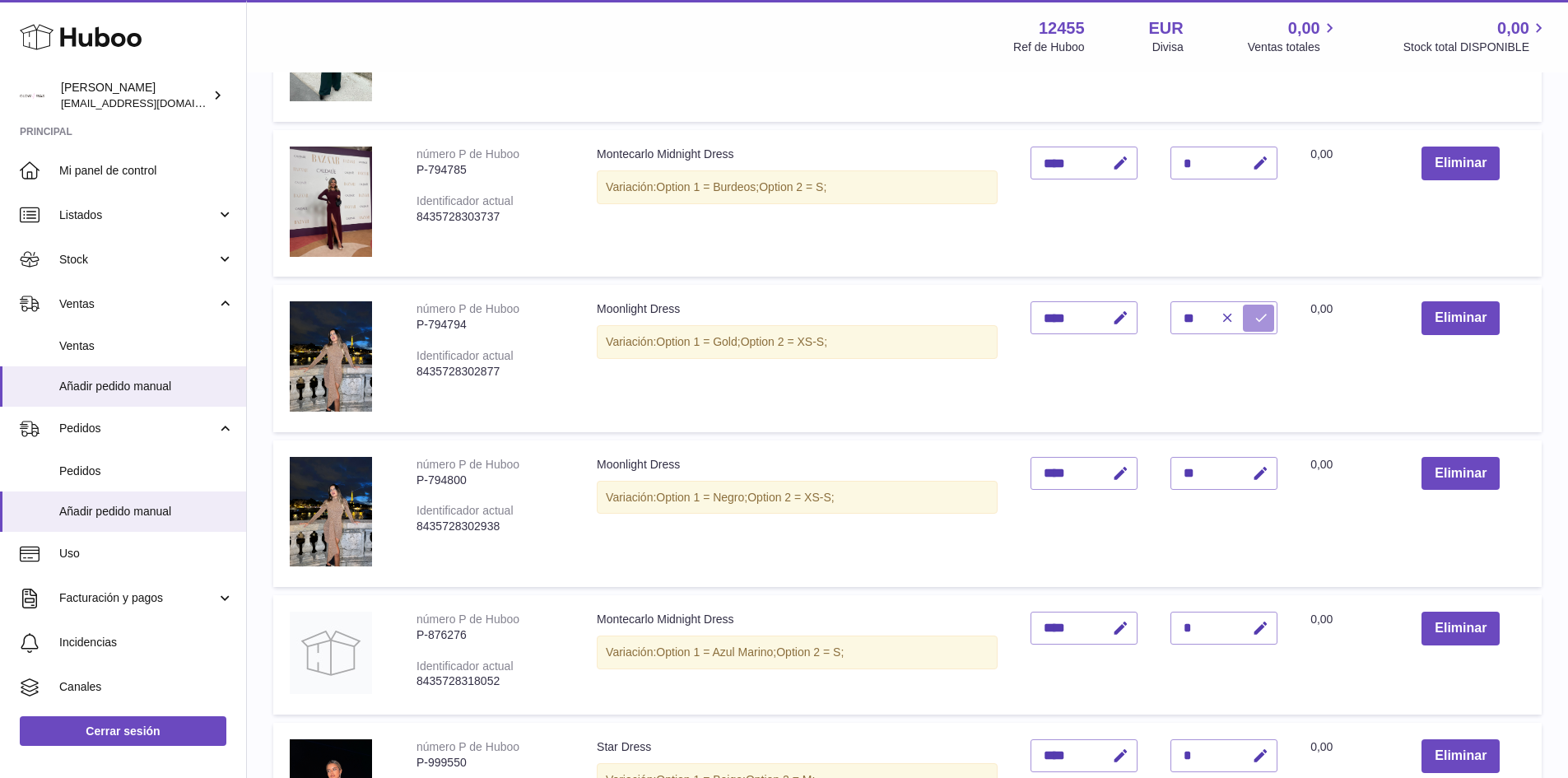
click at [1266, 323] on icon "submit" at bounding box center [1260, 317] width 14 height 14
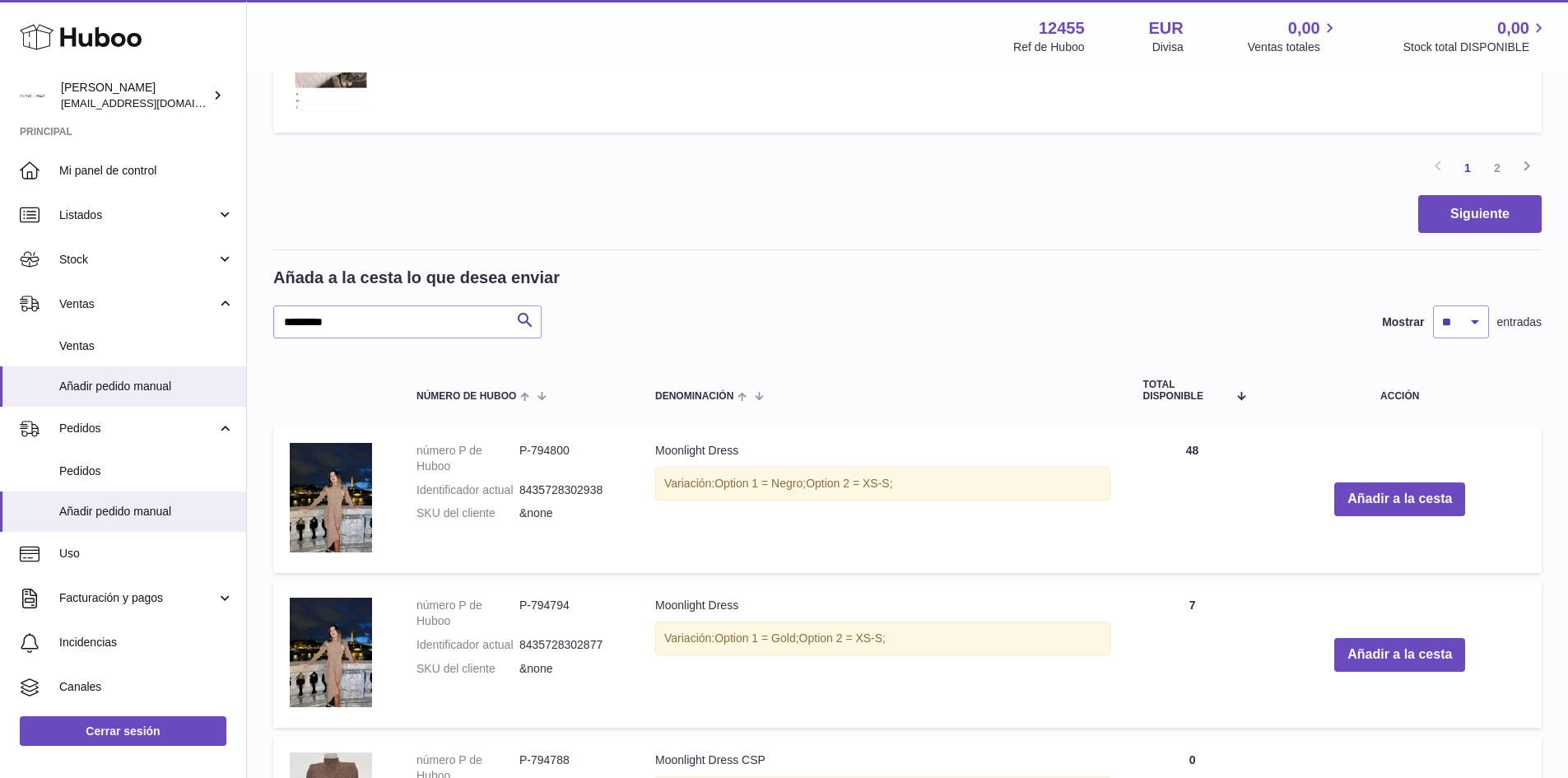
scroll to position [1901, 0]
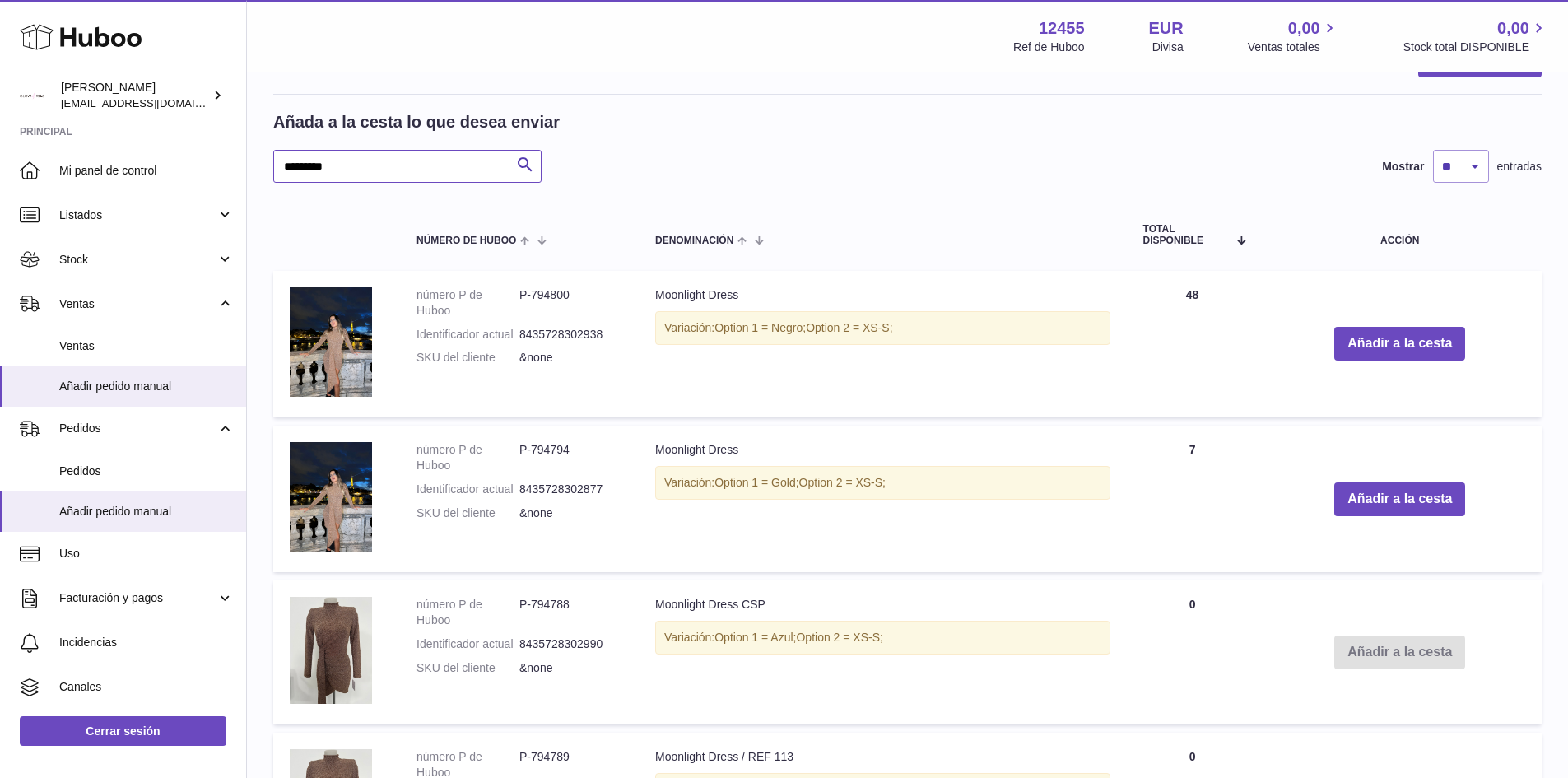
click at [328, 168] on input "*********" at bounding box center [407, 166] width 268 height 33
